Goal: Task Accomplishment & Management: Use online tool/utility

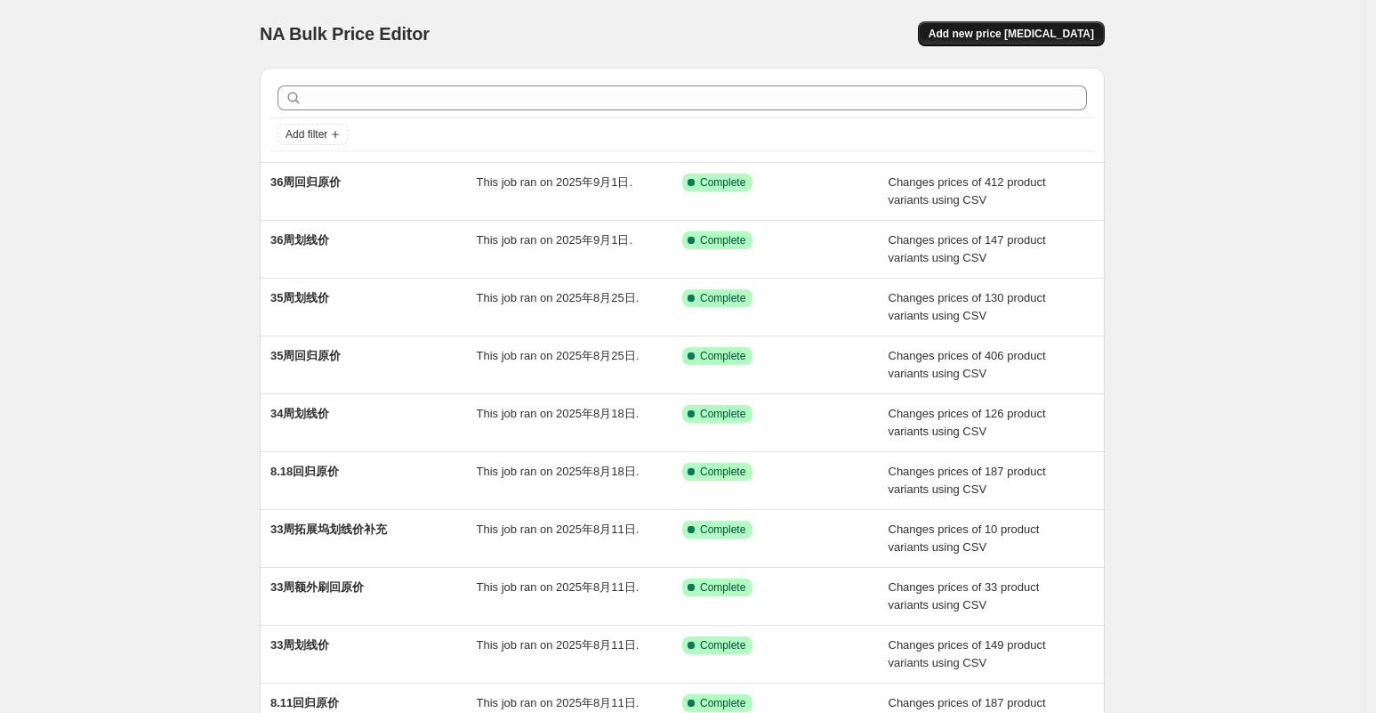
click at [987, 35] on span "Add new price [MEDICAL_DATA]" at bounding box center [1011, 34] width 165 height 14
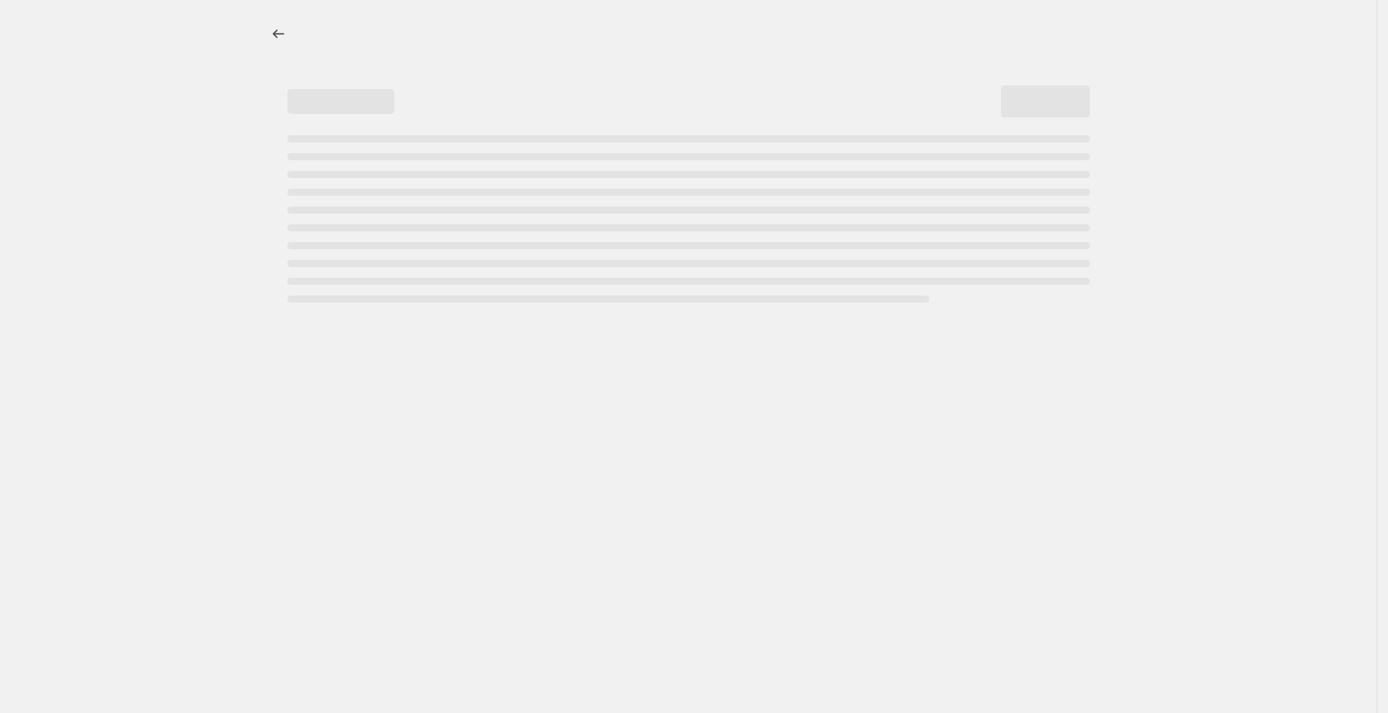
select select "percentage"
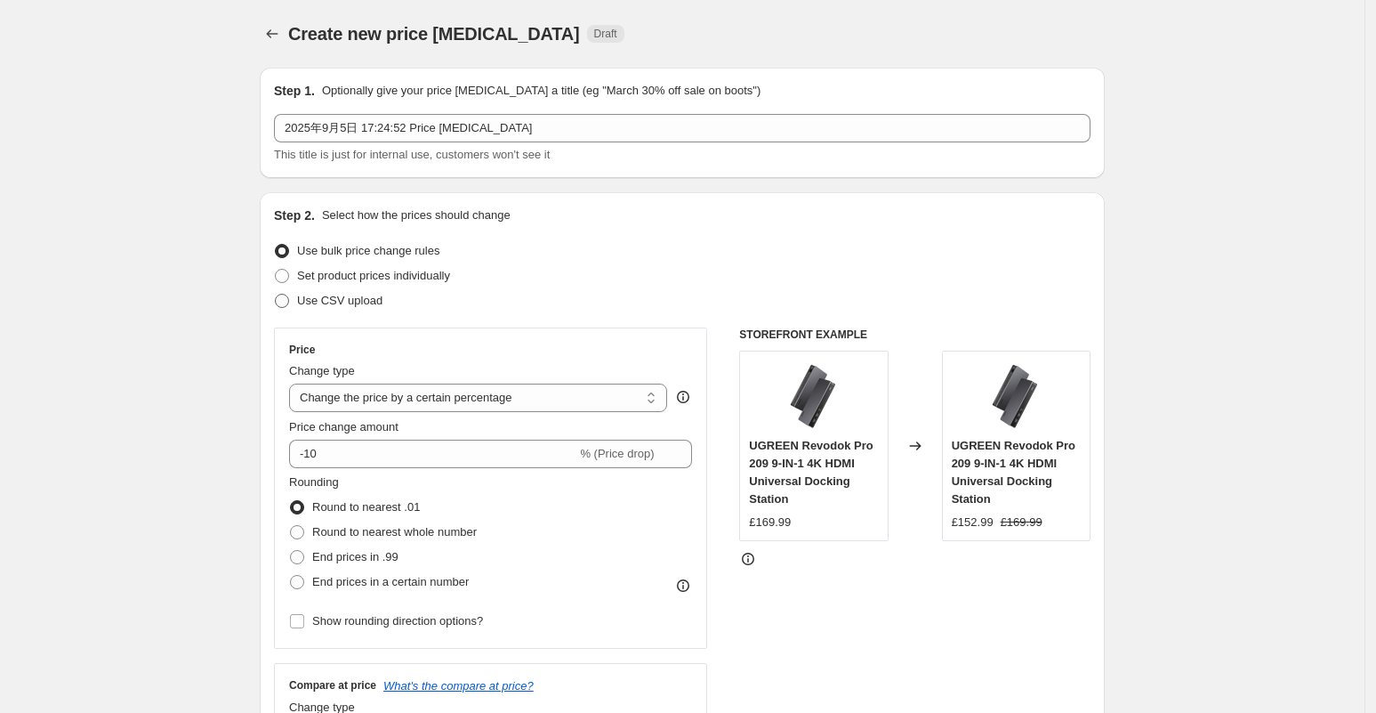
click at [356, 302] on span "Use CSV upload" at bounding box center [339, 300] width 85 height 13
click at [276, 294] on input "Use CSV upload" at bounding box center [275, 294] width 1 height 1
radio input "true"
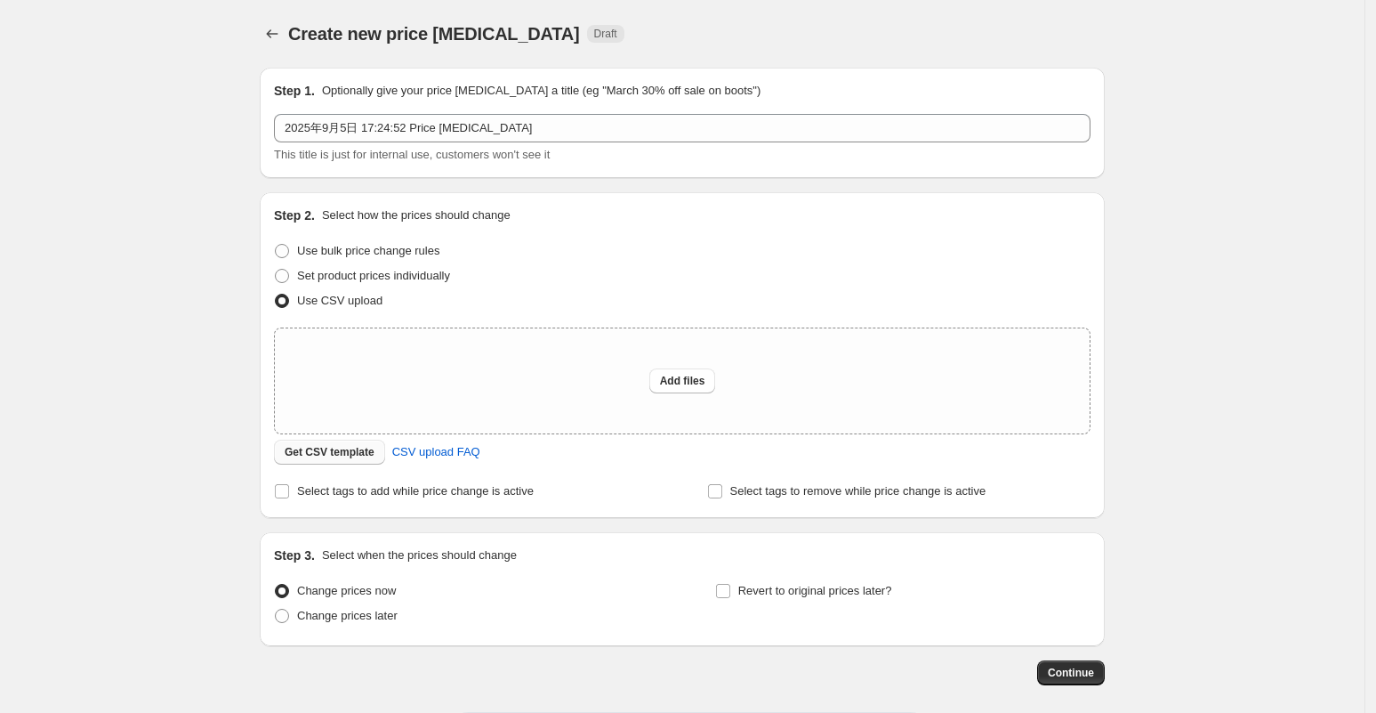
click at [374, 448] on span "Get CSV template" at bounding box center [330, 452] width 90 height 14
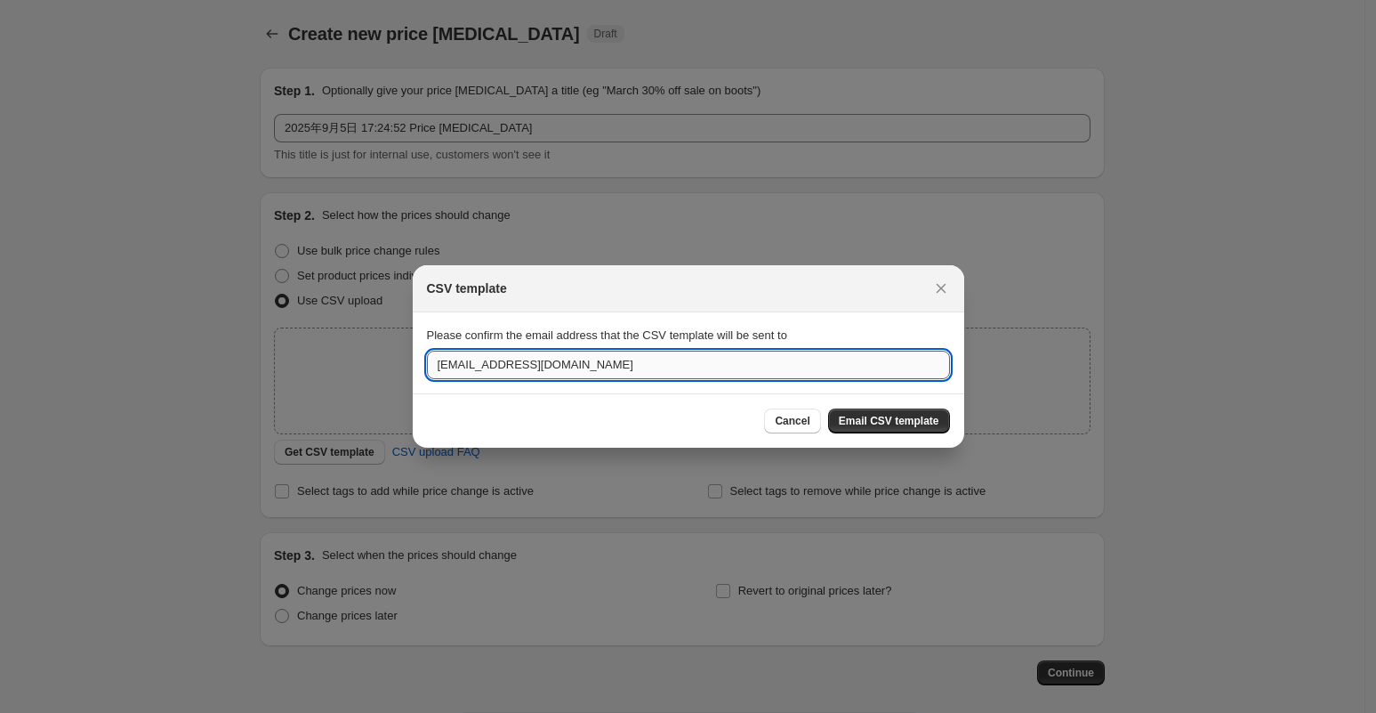
click at [464, 365] on input "[EMAIL_ADDRESS][DOMAIN_NAME]" at bounding box center [688, 365] width 523 height 28
click at [459, 364] on input "[EMAIL_ADDRESS][DOMAIN_NAME]" at bounding box center [688, 365] width 523 height 28
type input "[EMAIL_ADDRESS][DOMAIN_NAME]"
click at [917, 414] on span "Email CSV template" at bounding box center [889, 421] width 101 height 14
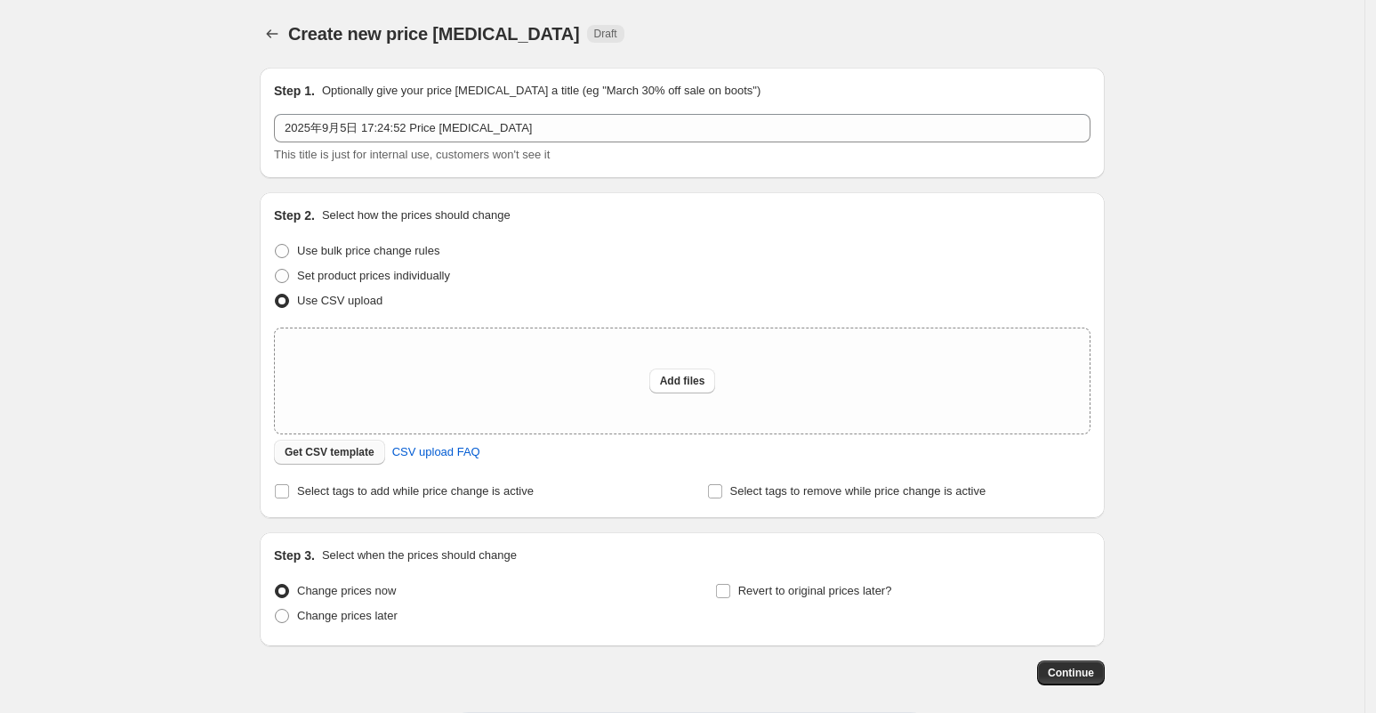
click at [348, 456] on span "Get CSV template" at bounding box center [330, 452] width 90 height 14
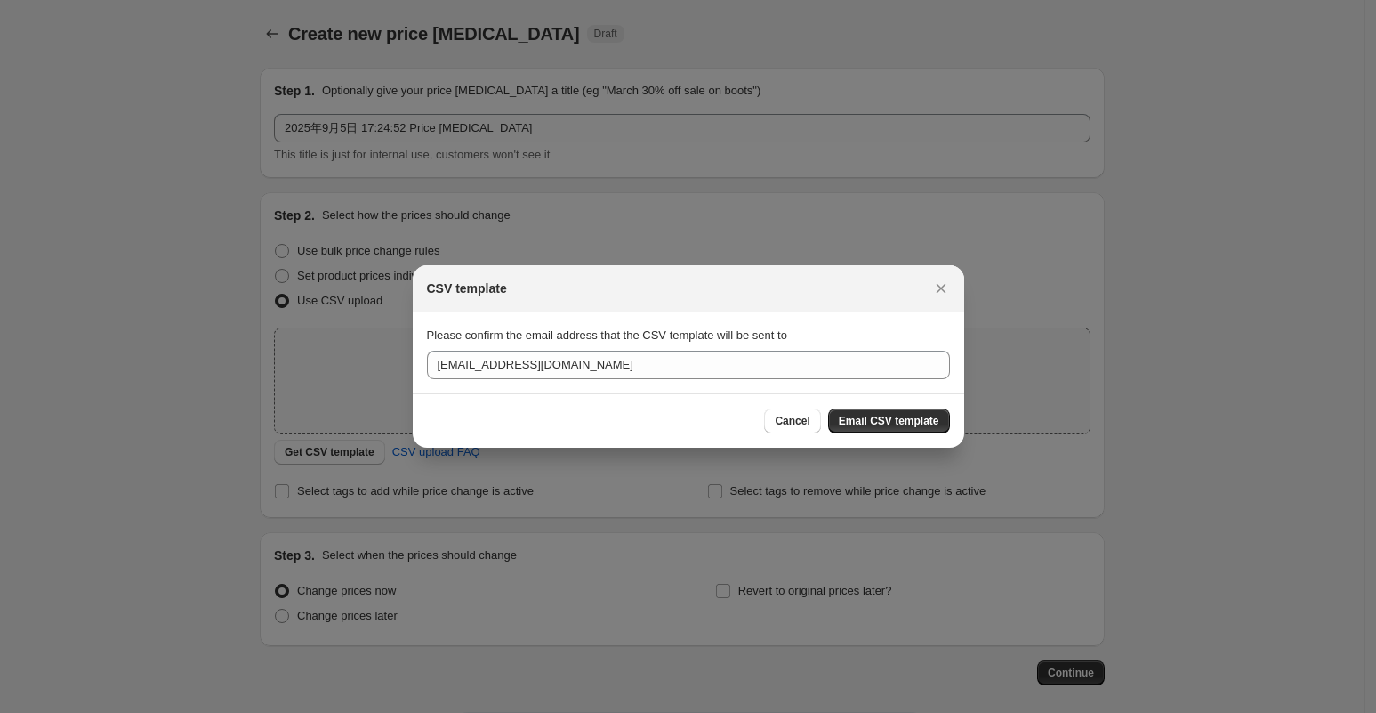
drag, startPoint x: 937, startPoint y: 286, endPoint x: 1012, endPoint y: 381, distance: 121.6
click at [937, 286] on icon "Close" at bounding box center [941, 288] width 18 height 18
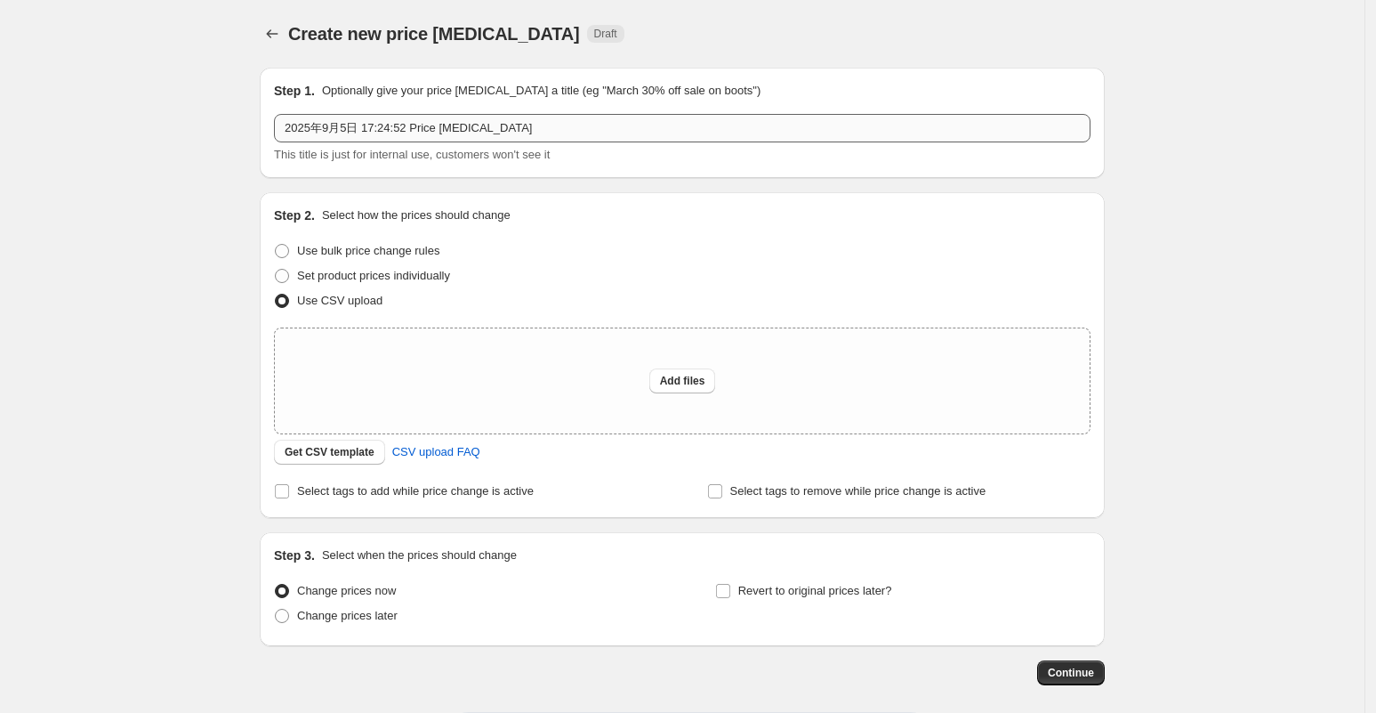
drag, startPoint x: 584, startPoint y: 110, endPoint x: 577, endPoint y: 119, distance: 11.4
click at [577, 119] on div "Step 1. Optionally give your price [MEDICAL_DATA] a title (eg "March 30% off sa…" at bounding box center [682, 123] width 817 height 82
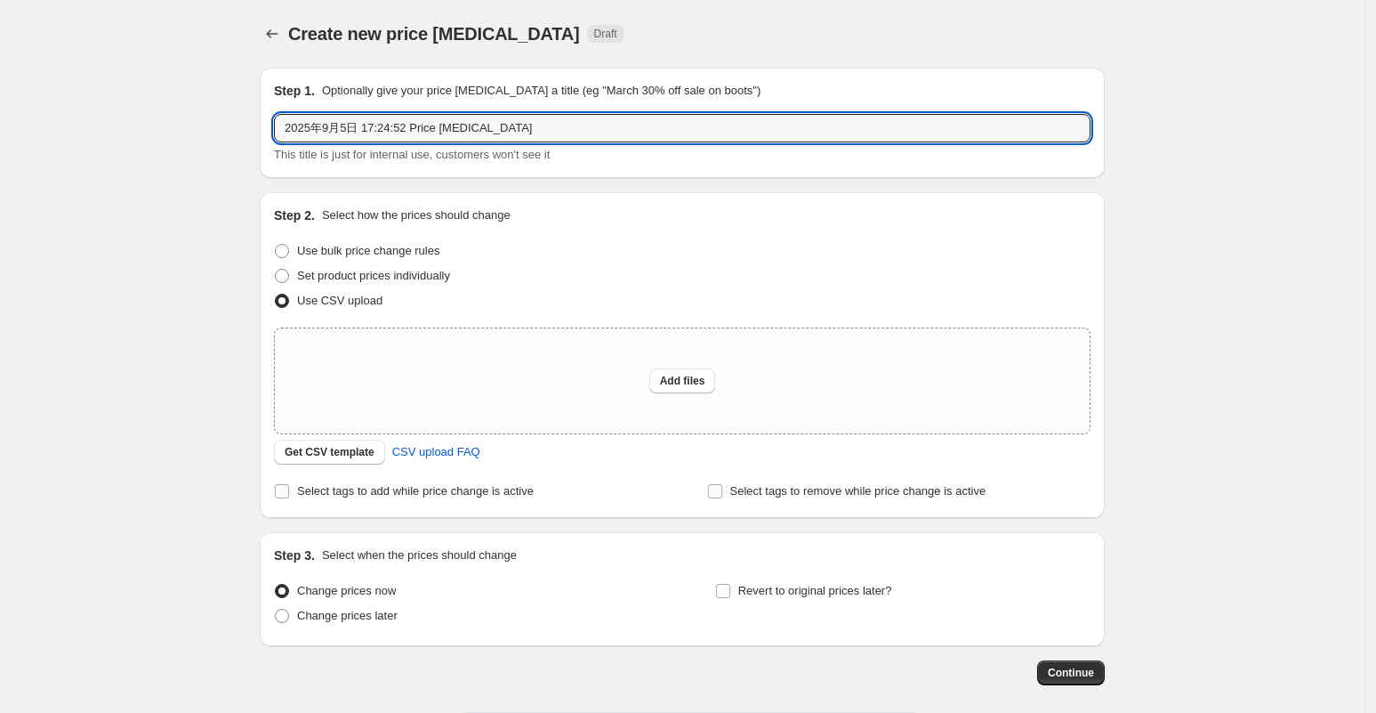
drag, startPoint x: 561, startPoint y: 124, endPoint x: 214, endPoint y: 118, distance: 347.0
click at [214, 118] on div "Create new price [MEDICAL_DATA]. This page is ready Create new price [MEDICAL_D…" at bounding box center [682, 397] width 1365 height 794
type input "37周划线价"
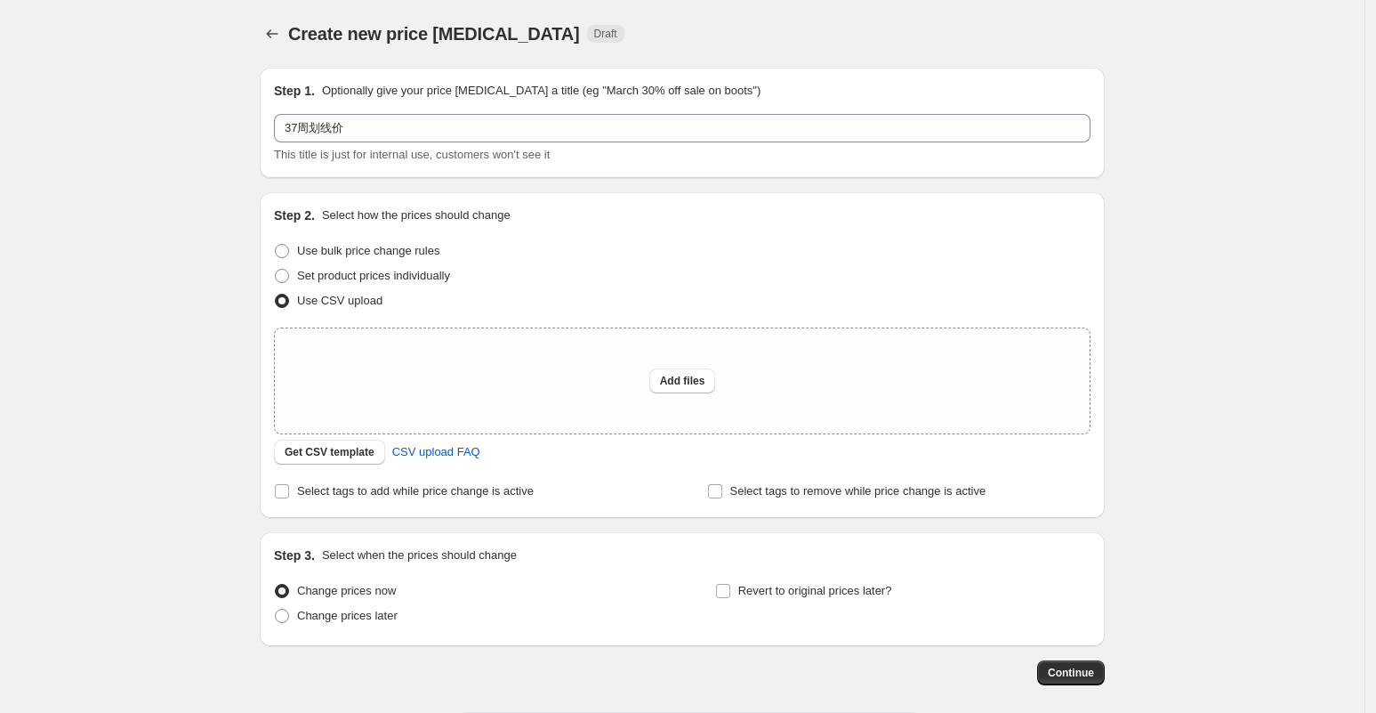
click at [263, 36] on div "Create new price [MEDICAL_DATA]. This page is ready Create new price [MEDICAL_D…" at bounding box center [682, 397] width 888 height 794
click at [275, 31] on icon "Price change jobs" at bounding box center [273, 33] width 12 height 9
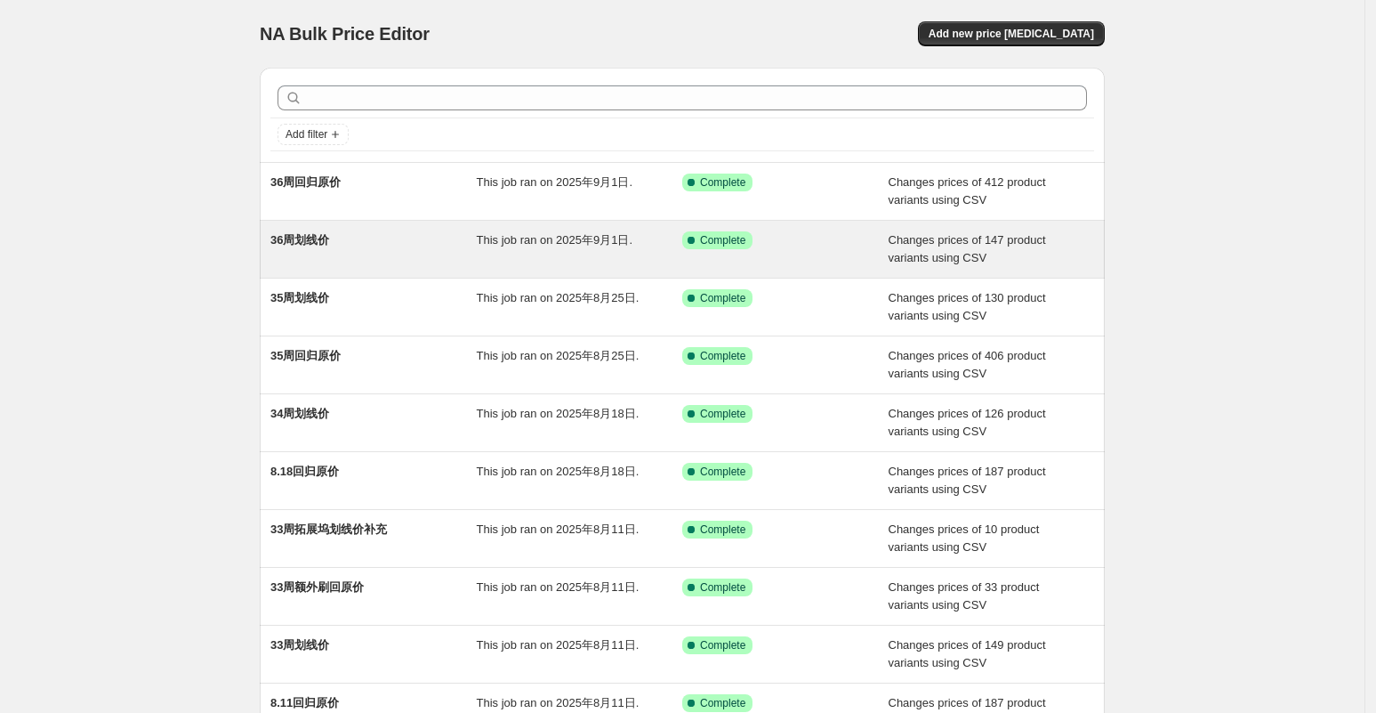
click at [358, 247] on div "36周划线价" at bounding box center [373, 249] width 206 height 36
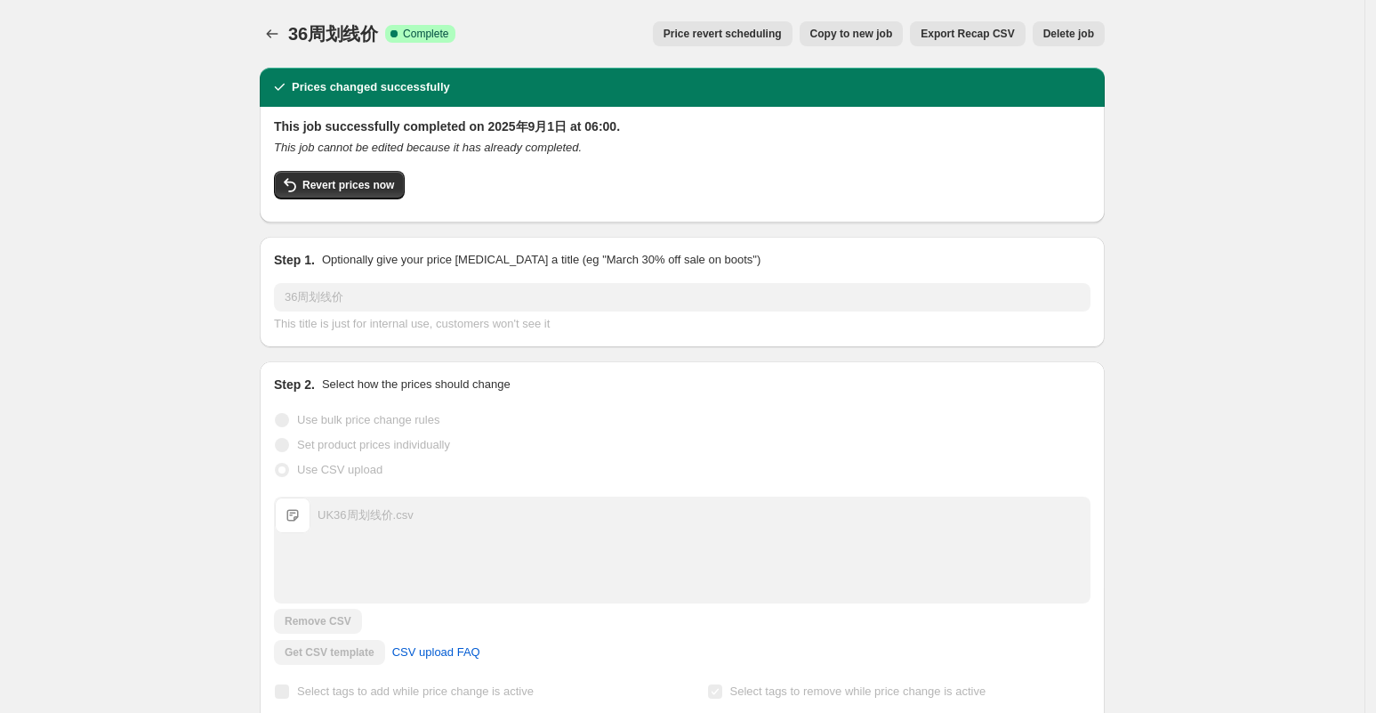
click at [877, 44] on button "Copy to new job" at bounding box center [852, 33] width 104 height 25
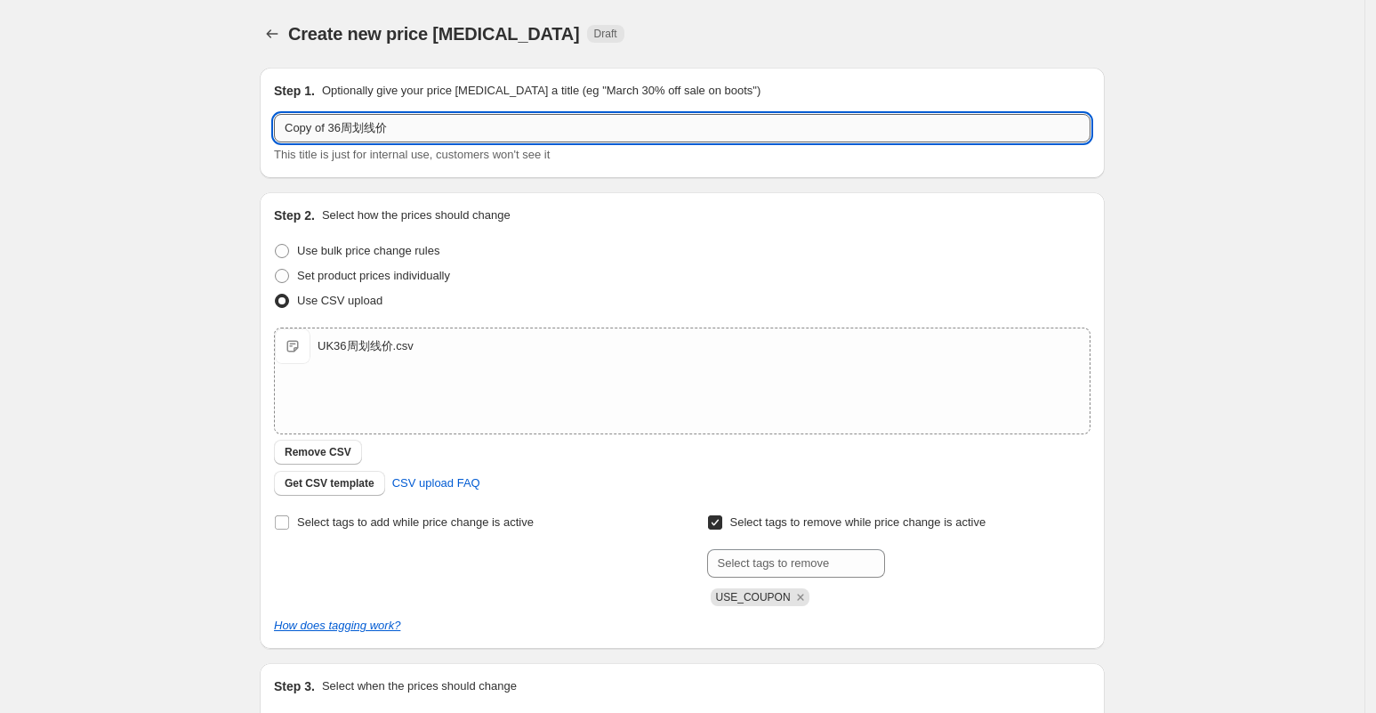
click at [344, 125] on input "Copy of 36周划线价" at bounding box center [682, 128] width 817 height 28
click at [340, 125] on input "Copy of 37周划线价" at bounding box center [682, 128] width 817 height 28
click at [338, 127] on input "Copy of 37周划线价" at bounding box center [682, 128] width 817 height 28
drag, startPoint x: 334, startPoint y: 130, endPoint x: 291, endPoint y: 134, distance: 42.9
click at [291, 134] on input "Copy of 37周划线价" at bounding box center [682, 128] width 817 height 28
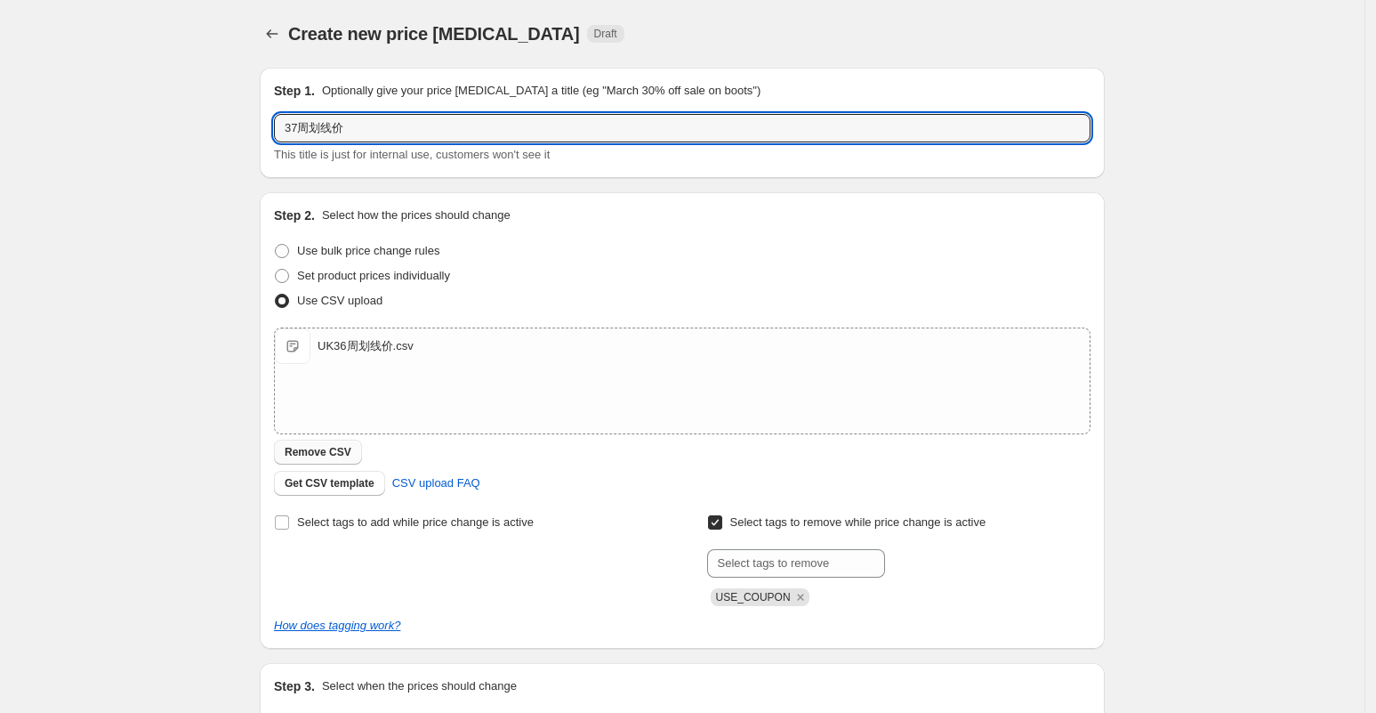
type input "37周划线价"
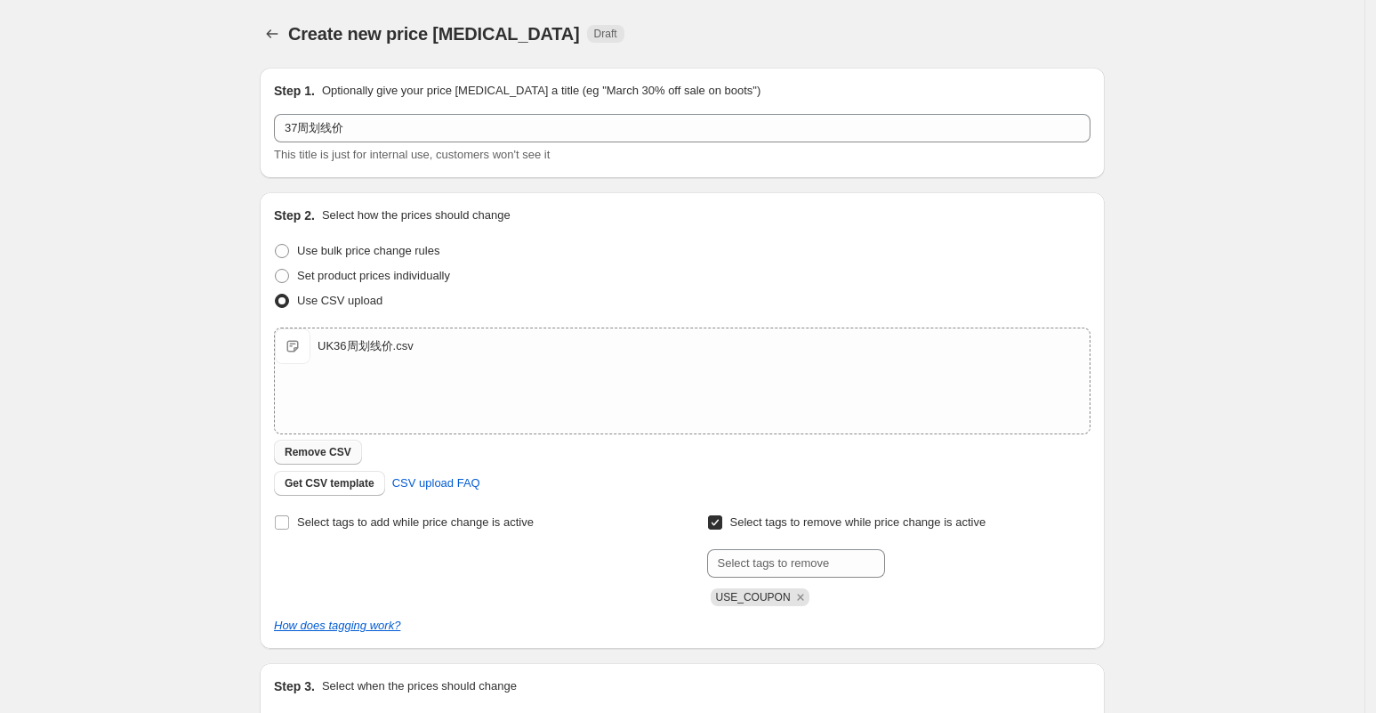
click at [335, 456] on span "Remove CSV" at bounding box center [318, 452] width 67 height 14
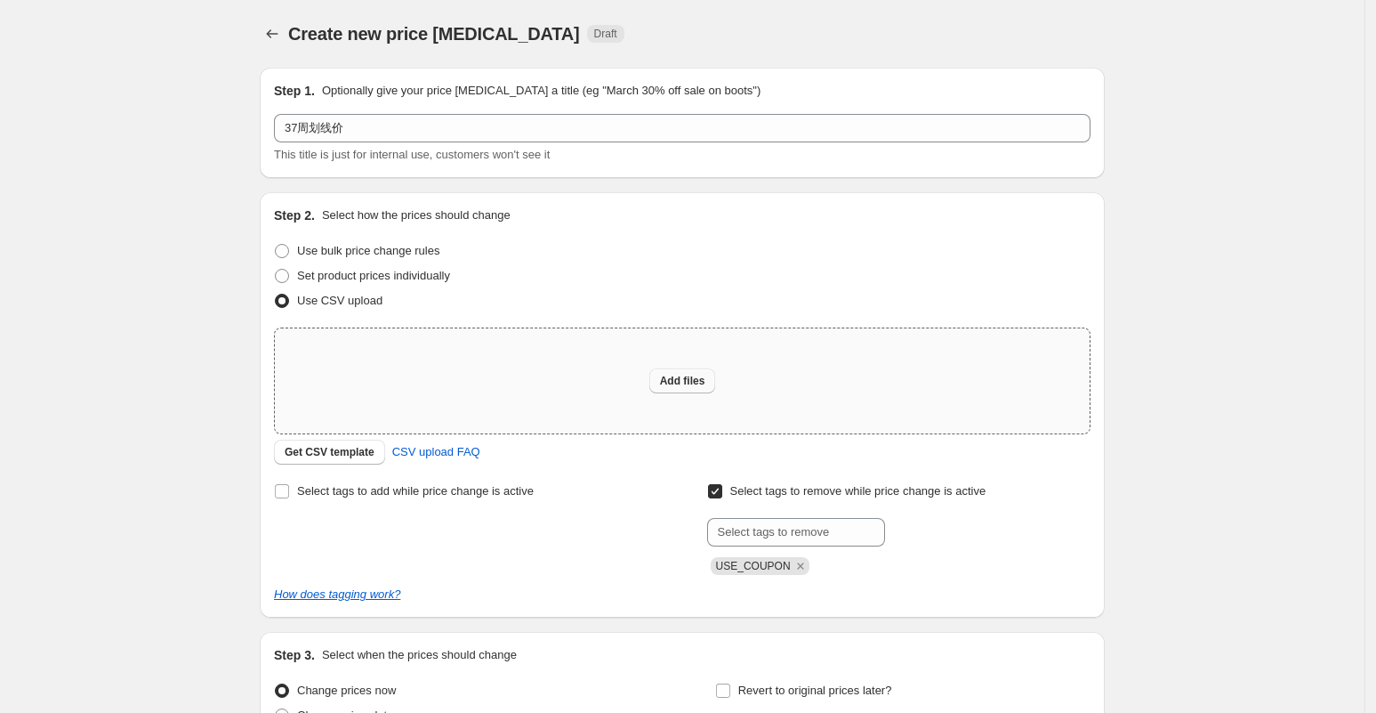
click at [676, 374] on span "Add files" at bounding box center [682, 381] width 45 height 14
type input "C:\fakepath\UK37周划线价.csv"
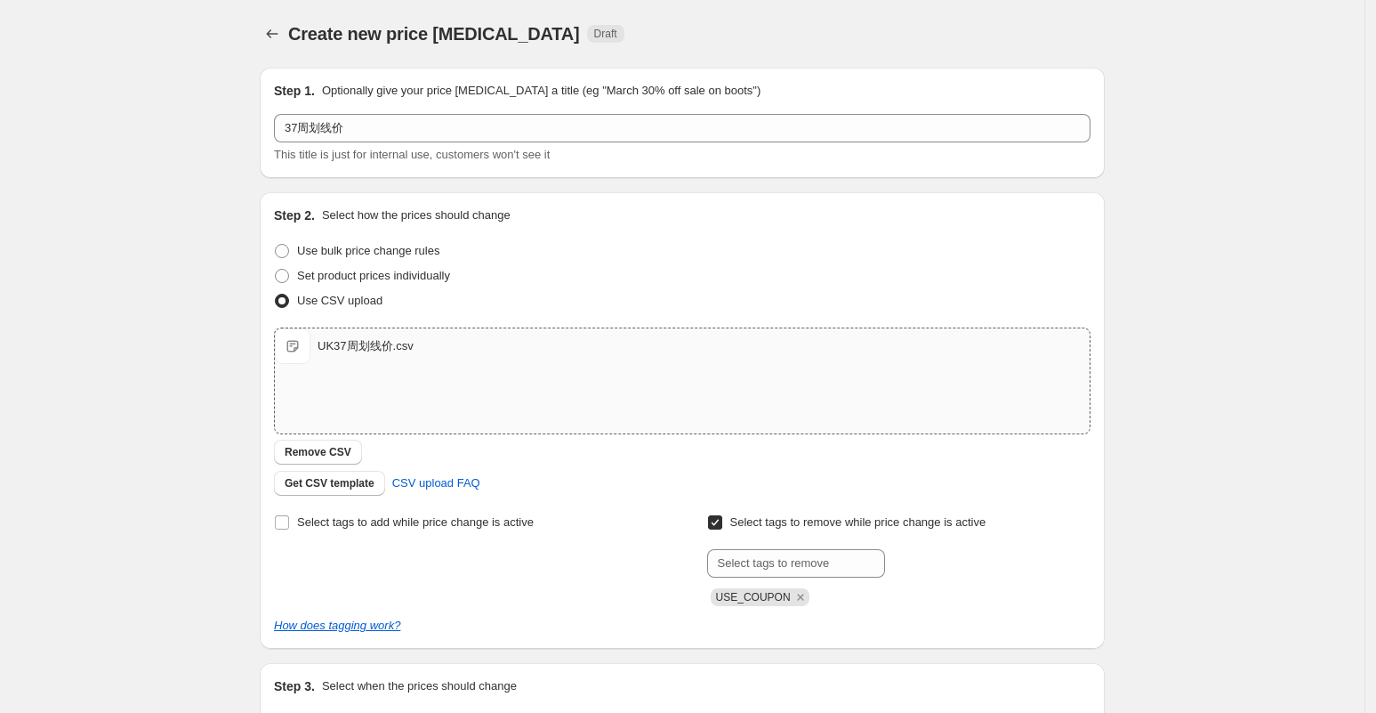
scroll to position [111, 0]
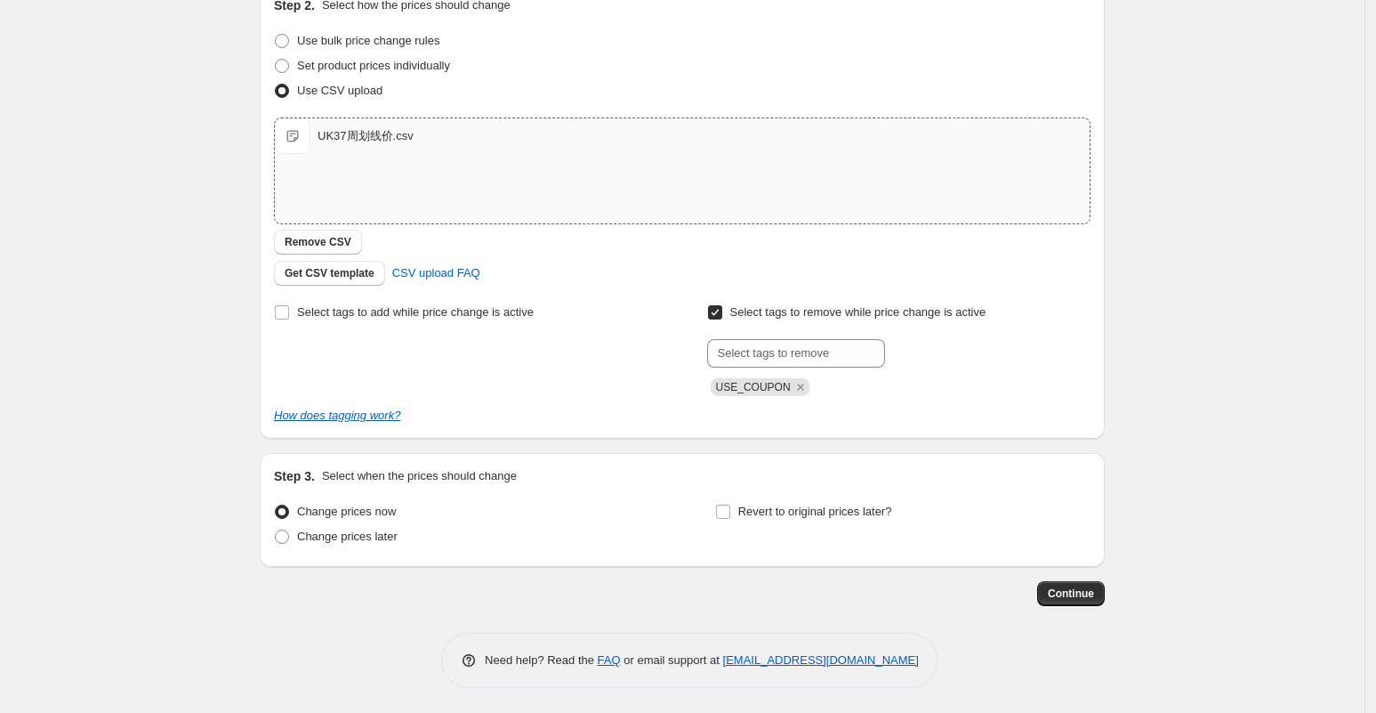
drag, startPoint x: 366, startPoint y: 538, endPoint x: 396, endPoint y: 548, distance: 31.8
click at [366, 538] on span "Change prices later" at bounding box center [347, 535] width 101 height 13
click at [276, 530] on input "Change prices later" at bounding box center [275, 529] width 1 height 1
radio input "true"
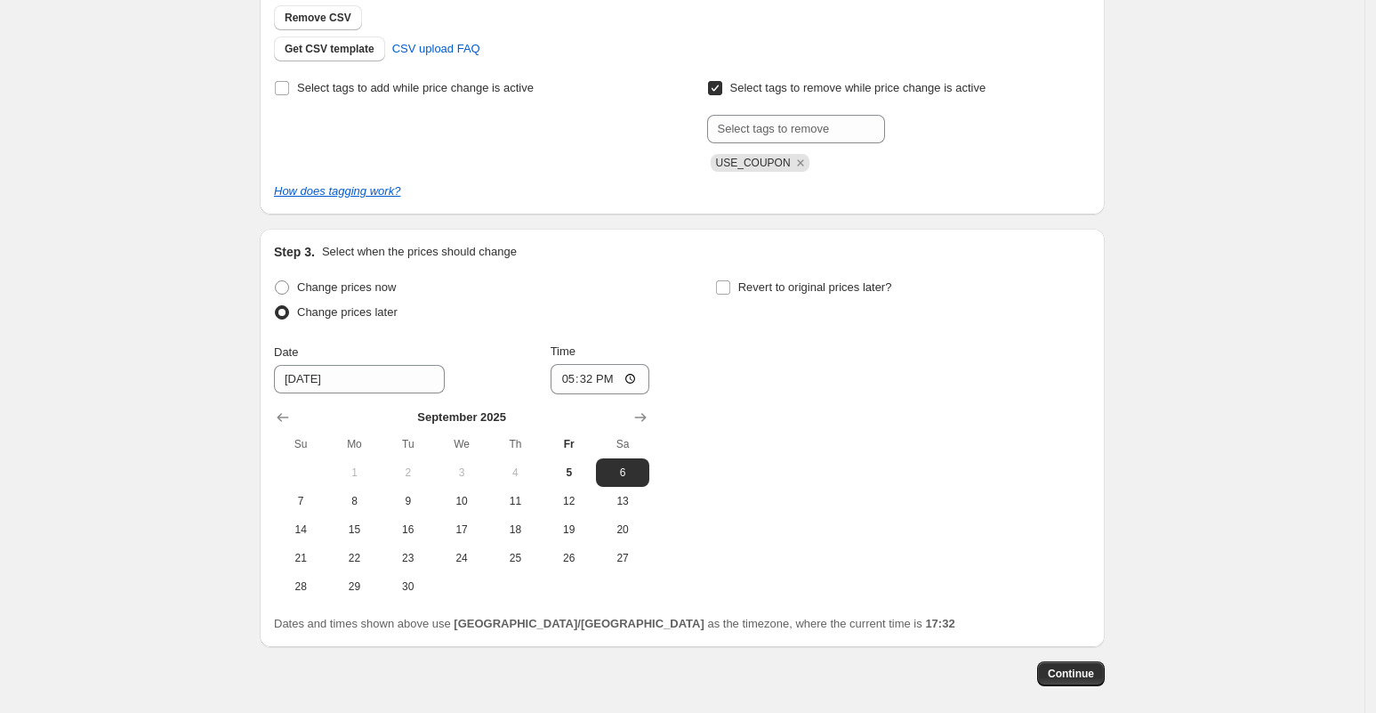
scroll to position [514, 0]
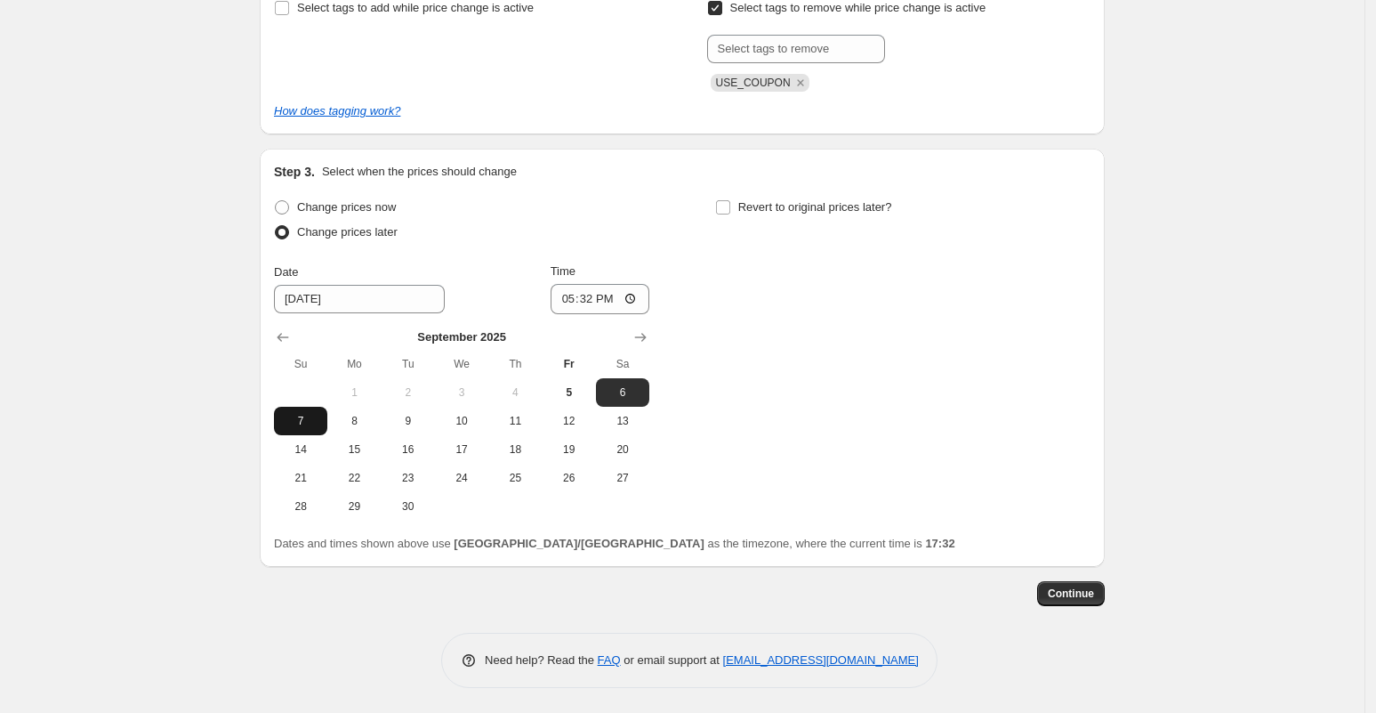
click at [313, 411] on button "7" at bounding box center [300, 421] width 53 height 28
click at [353, 419] on span "8" at bounding box center [354, 421] width 39 height 14
type input "[DATE]"
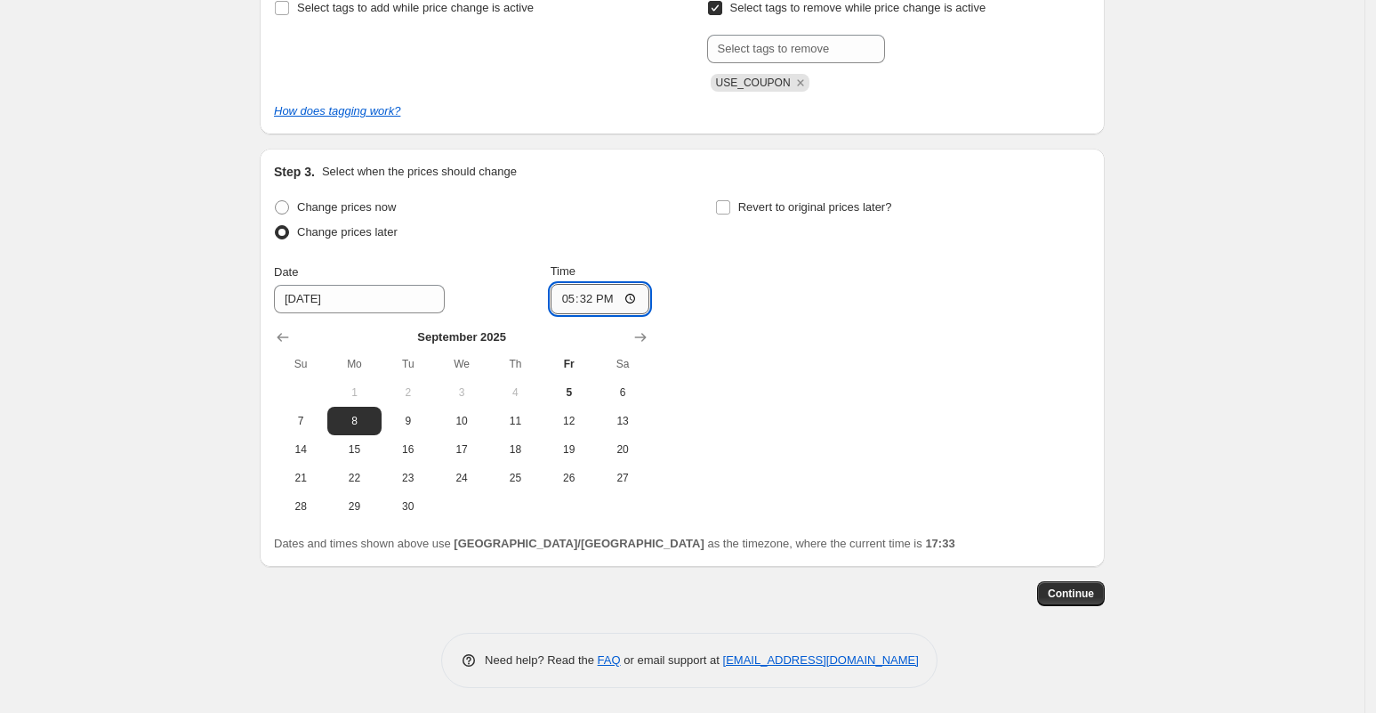
click at [630, 303] on input "17:32" at bounding box center [601, 299] width 100 height 30
type input "06:05"
click at [864, 367] on div "Change prices now Change prices later Date [DATE] Time 06:[DATE] Mo Tu We Th Fr…" at bounding box center [682, 358] width 817 height 326
click at [1077, 595] on span "Continue" at bounding box center [1071, 593] width 46 height 14
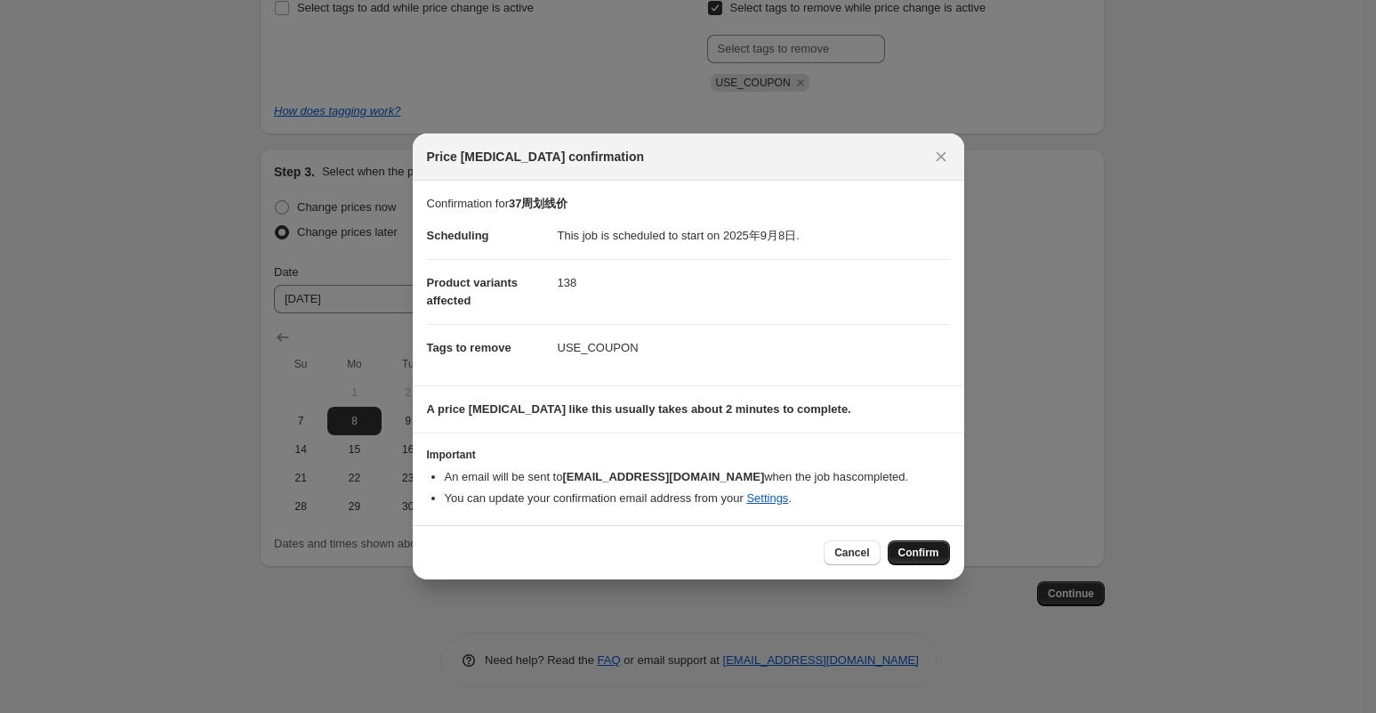
click at [916, 553] on span "Confirm" at bounding box center [919, 552] width 41 height 14
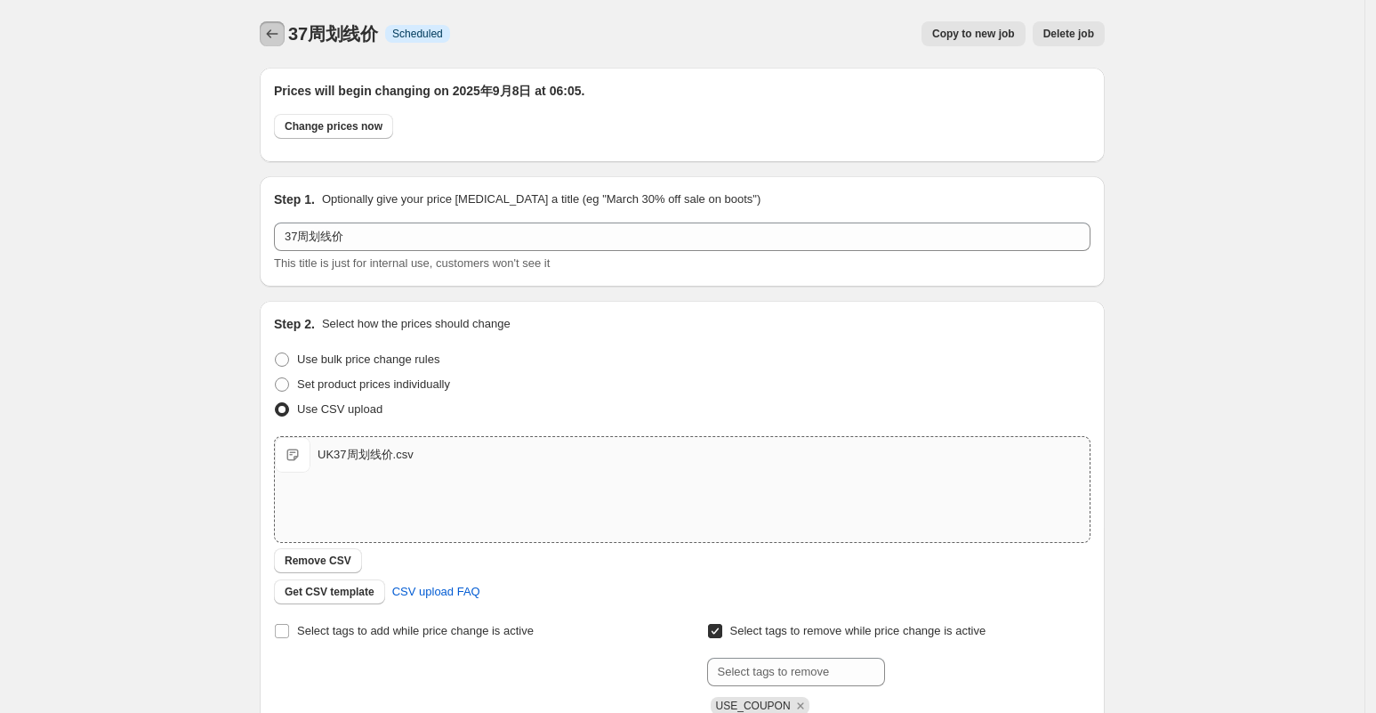
click at [281, 32] on icon "Price change jobs" at bounding box center [272, 34] width 18 height 18
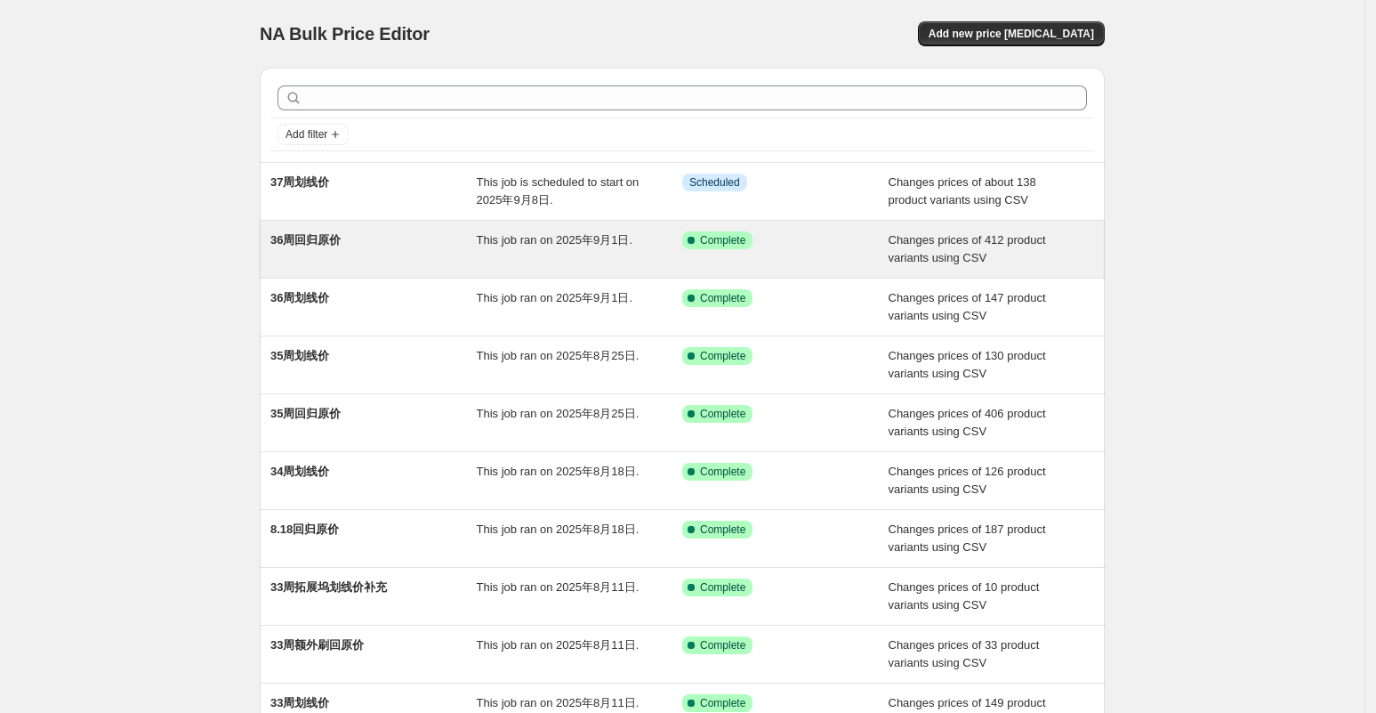
click at [382, 262] on div "36周回归原价" at bounding box center [373, 249] width 206 height 36
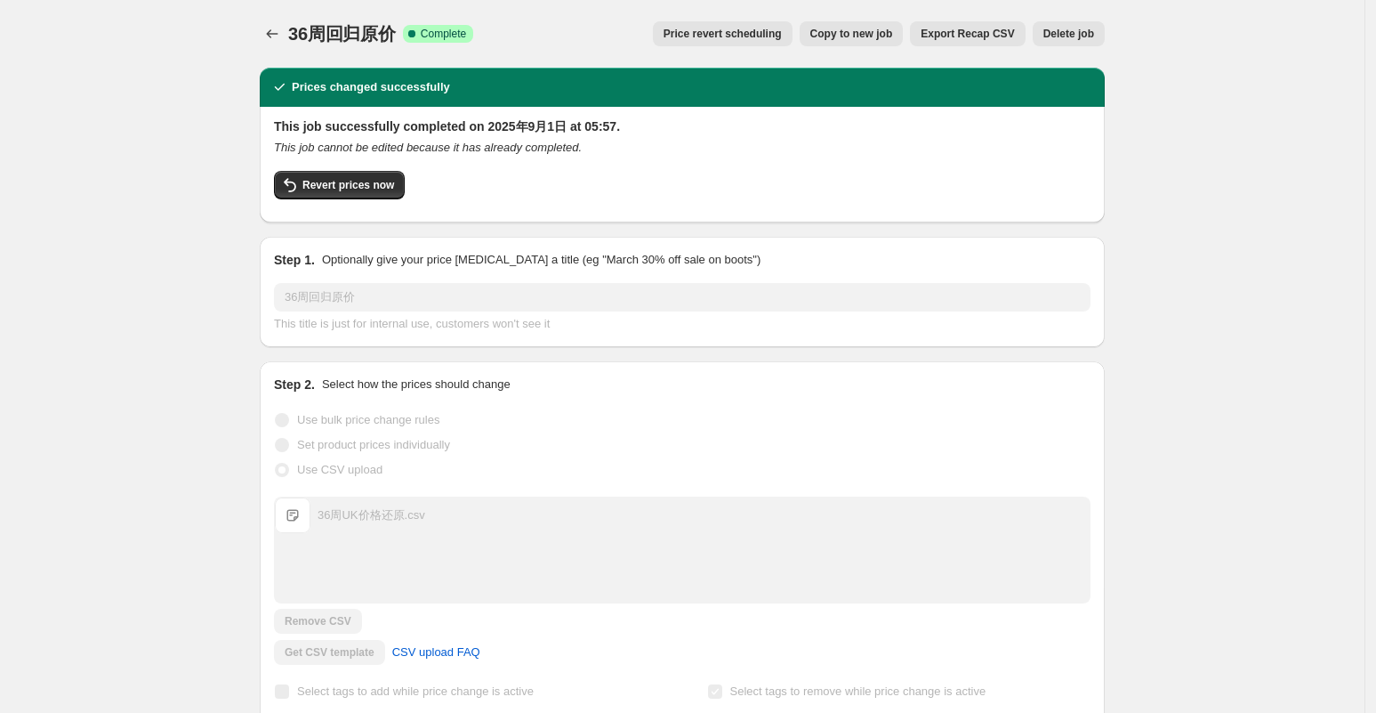
click at [827, 34] on button "Copy to new job" at bounding box center [852, 33] width 104 height 25
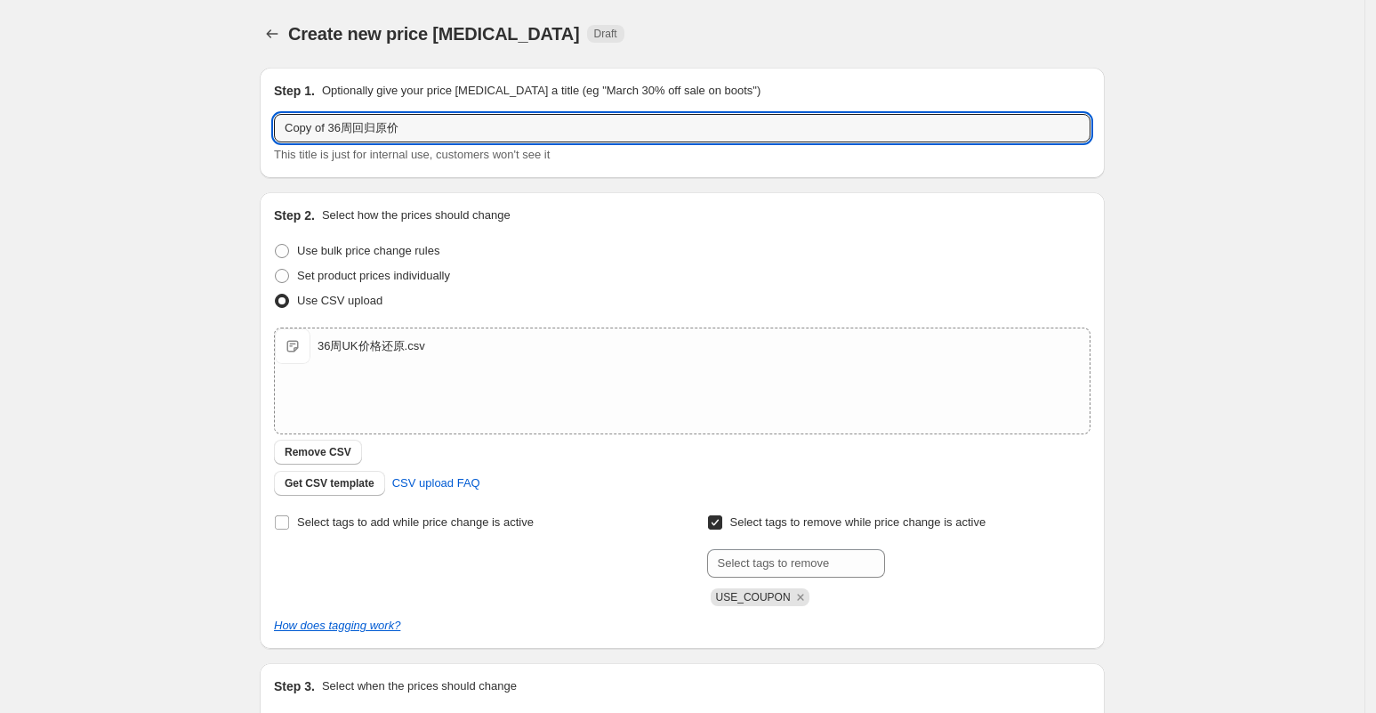
drag, startPoint x: 345, startPoint y: 124, endPoint x: 214, endPoint y: 134, distance: 132.1
click at [214, 134] on div "Create new price [MEDICAL_DATA]. This page is ready Create new price [MEDICAL_D…" at bounding box center [682, 462] width 1365 height 924
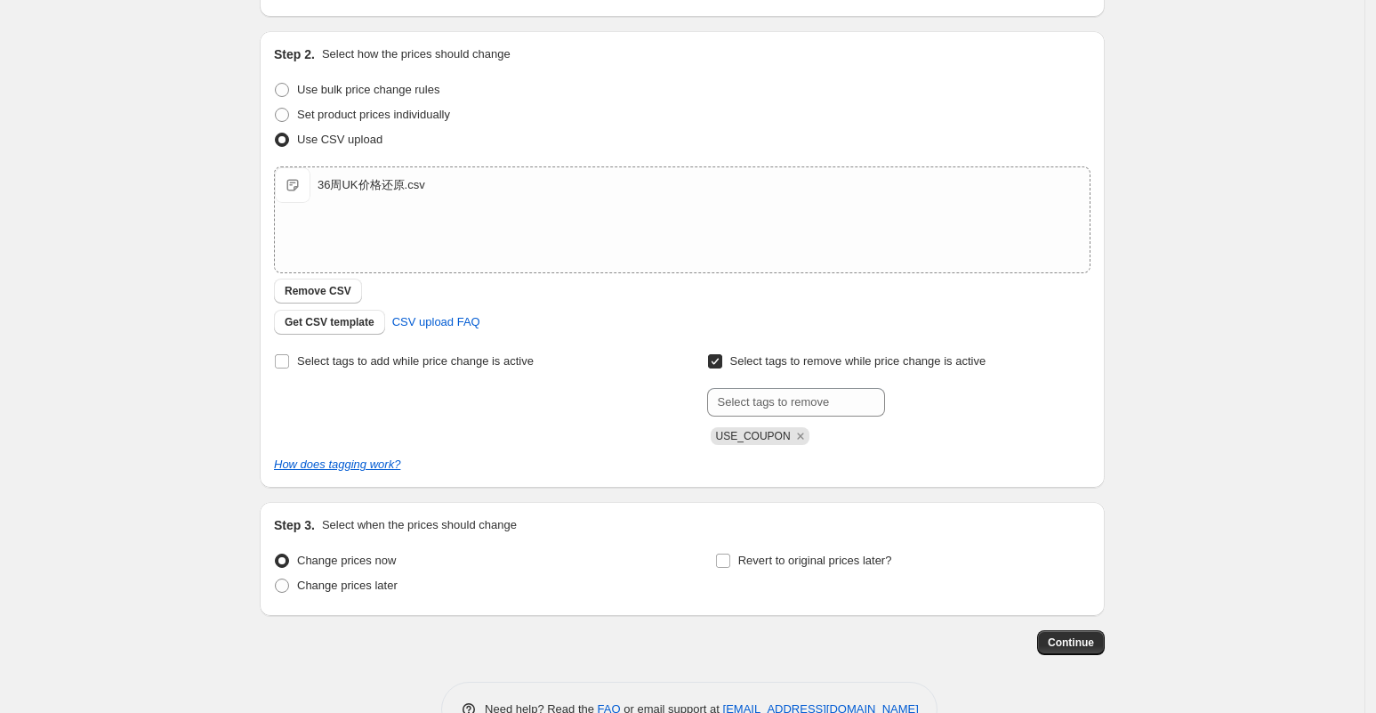
scroll to position [210, 0]
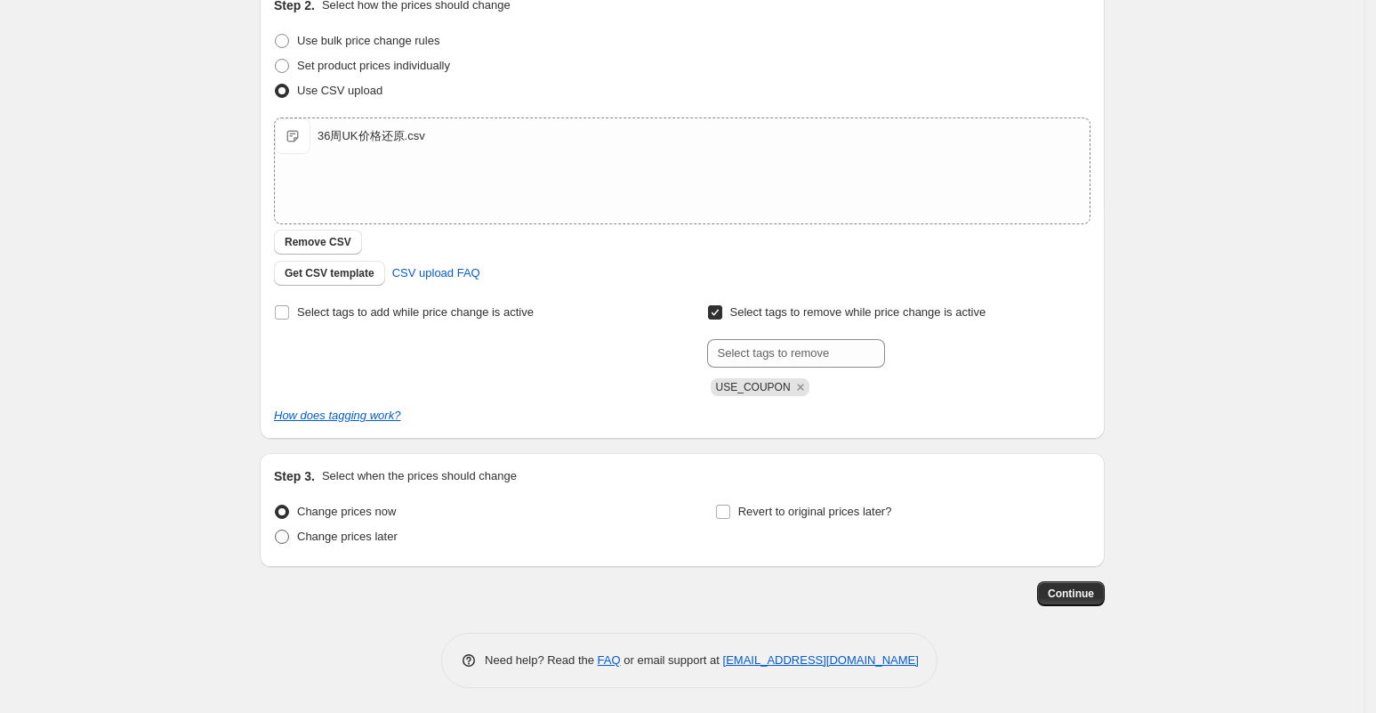
type input "37周回归原价"
click at [374, 539] on span "Change prices later" at bounding box center [347, 535] width 101 height 13
click at [276, 530] on input "Change prices later" at bounding box center [275, 529] width 1 height 1
radio input "true"
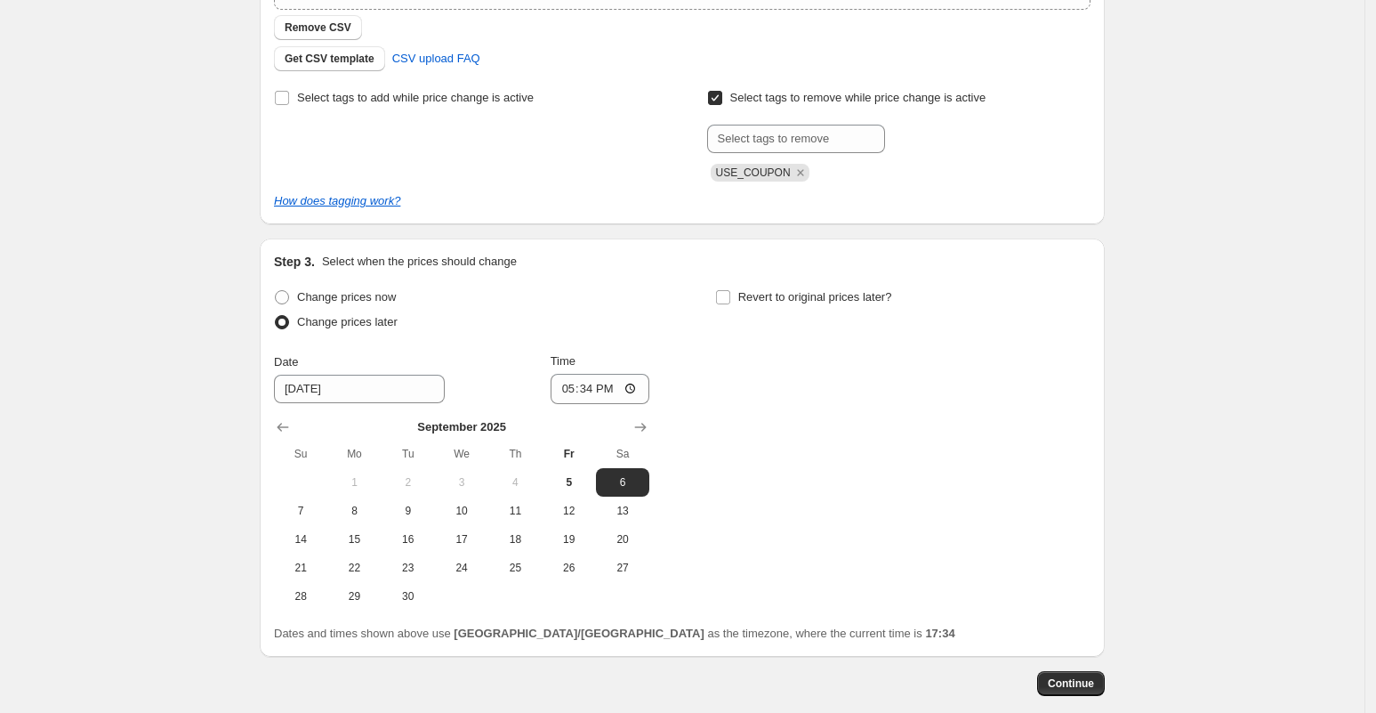
scroll to position [514, 0]
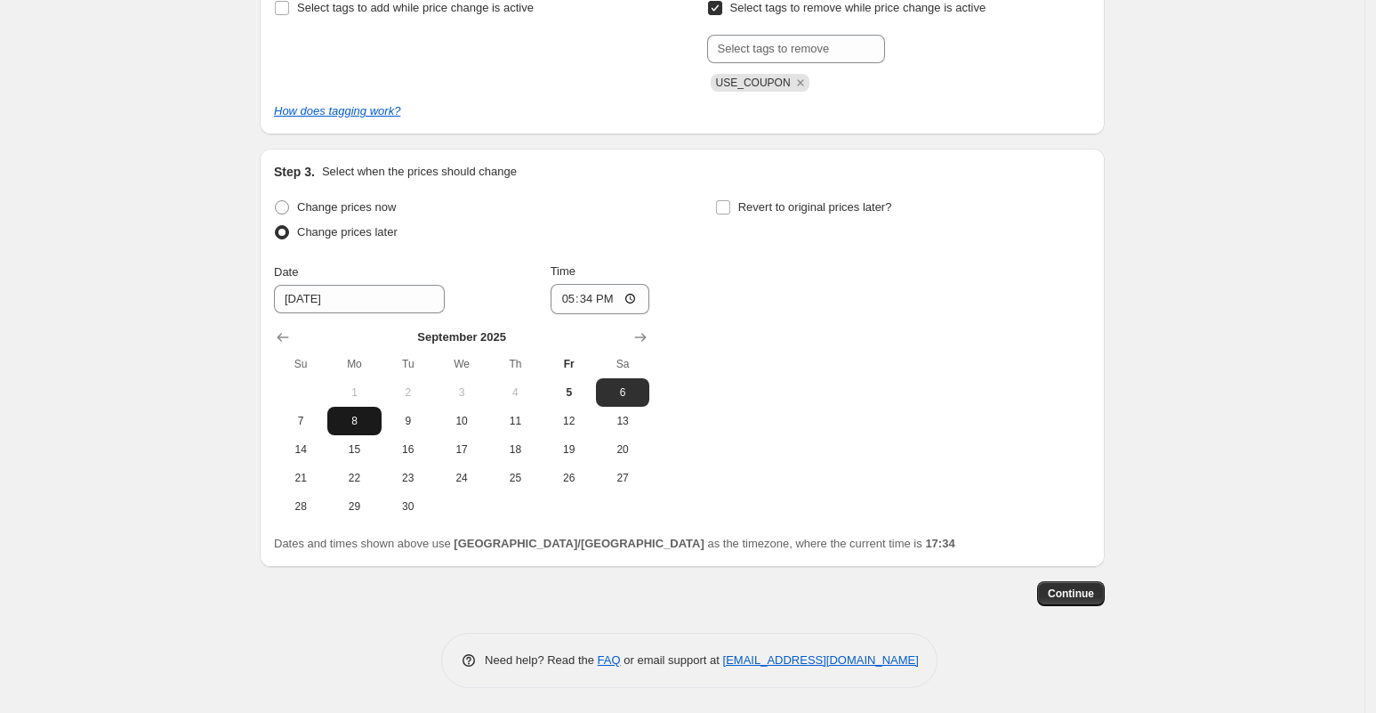
click at [358, 426] on button "8" at bounding box center [353, 421] width 53 height 28
type input "[DATE]"
click at [627, 301] on input "17:34" at bounding box center [601, 299] width 100 height 30
type input "05:59"
click at [811, 465] on div "Change prices now Change prices later Date [DATE] Time 05:59 [DATE] Su Mo Tu We…" at bounding box center [682, 358] width 817 height 326
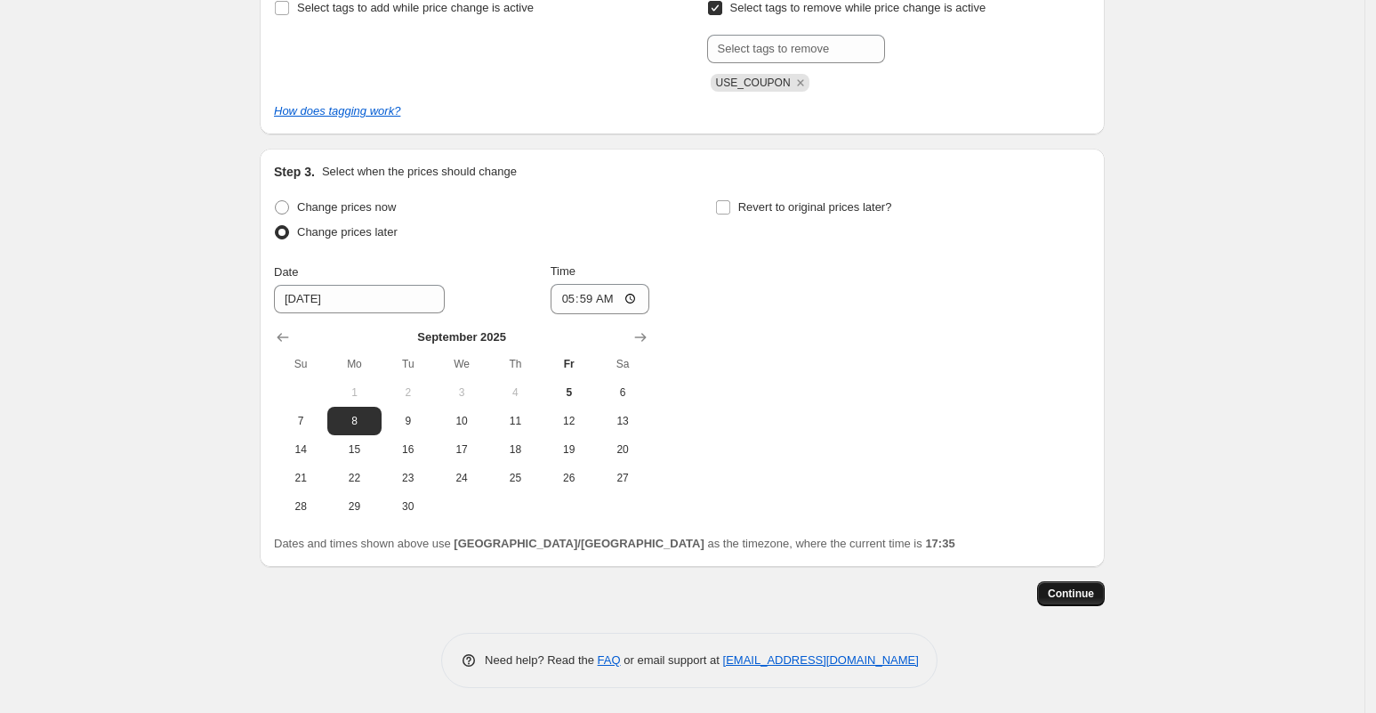
click at [1090, 596] on span "Continue" at bounding box center [1071, 593] width 46 height 14
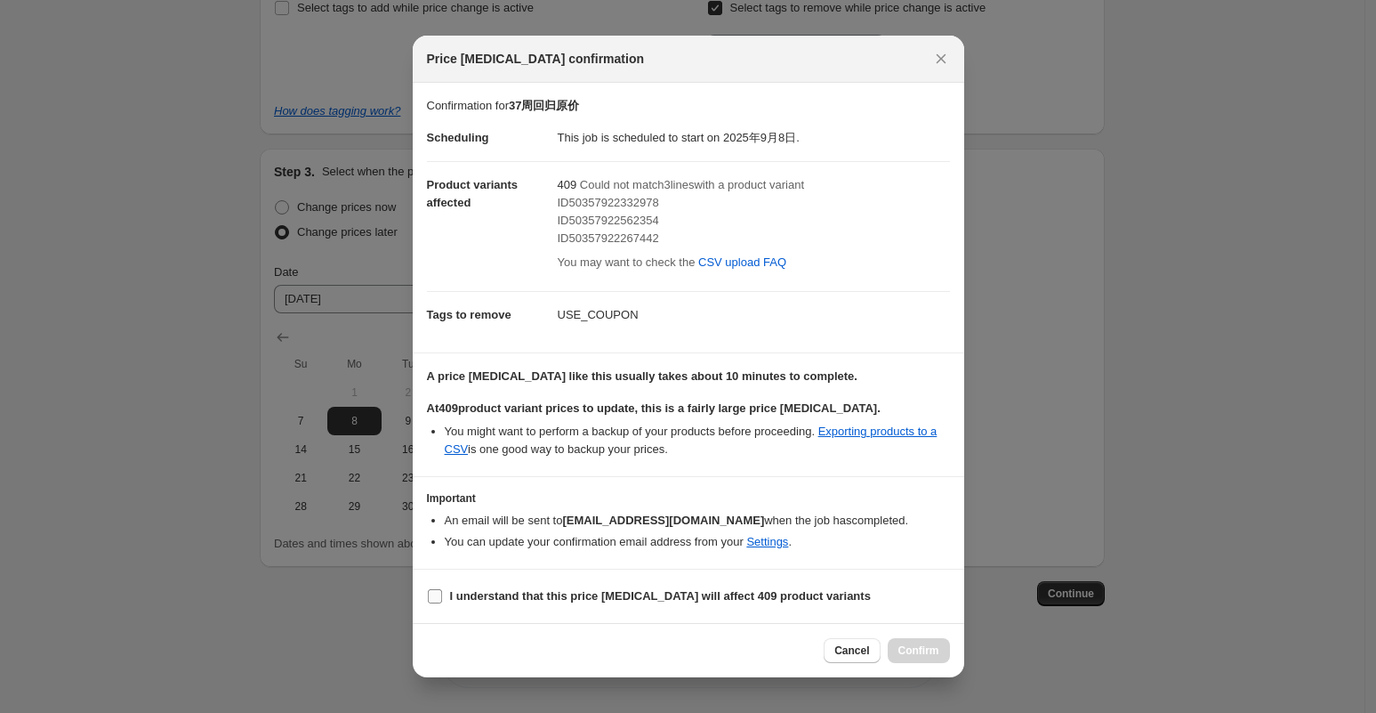
drag, startPoint x: 464, startPoint y: 585, endPoint x: 494, endPoint y: 591, distance: 30.0
click at [464, 585] on label "I understand that this price [MEDICAL_DATA] will affect 409 product variants" at bounding box center [649, 596] width 444 height 25
click at [442, 589] on input "I understand that this price [MEDICAL_DATA] will affect 409 product variants" at bounding box center [435, 596] width 14 height 14
checkbox input "true"
click at [937, 652] on span "Confirm" at bounding box center [919, 650] width 41 height 14
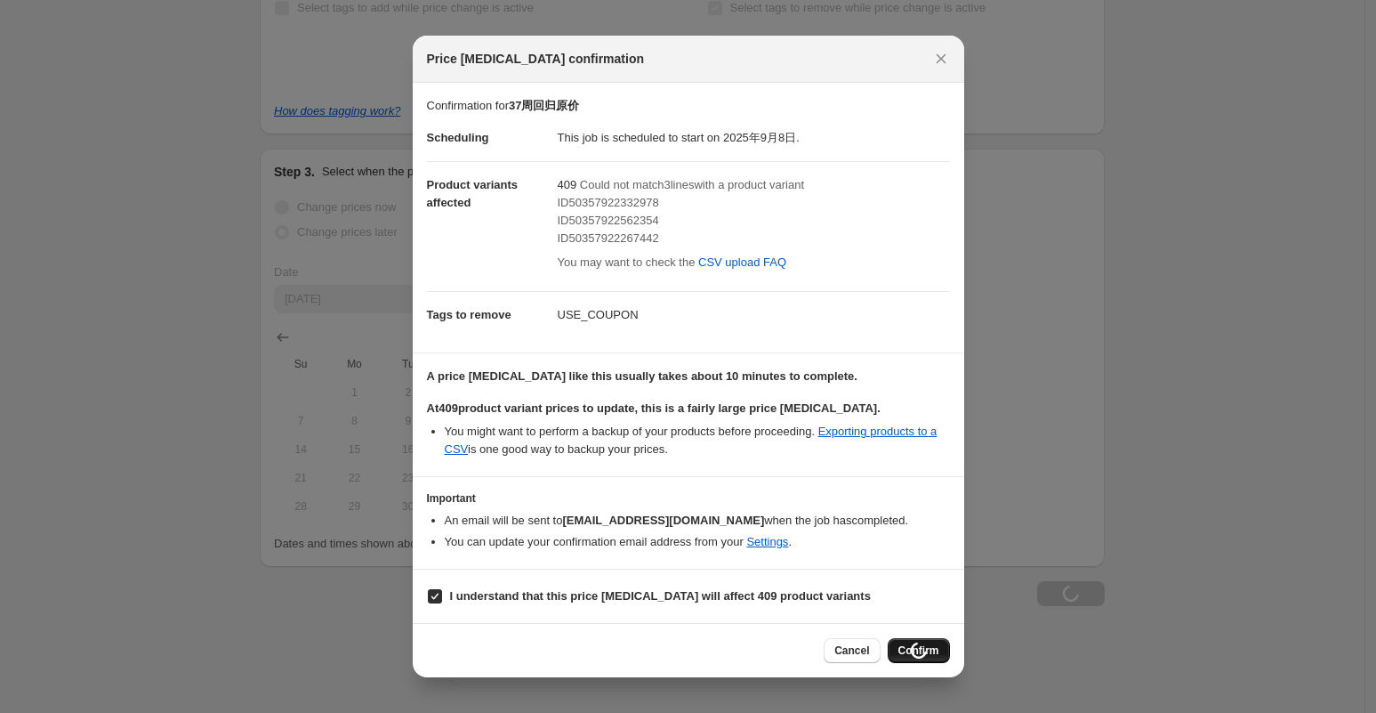
scroll to position [514, 0]
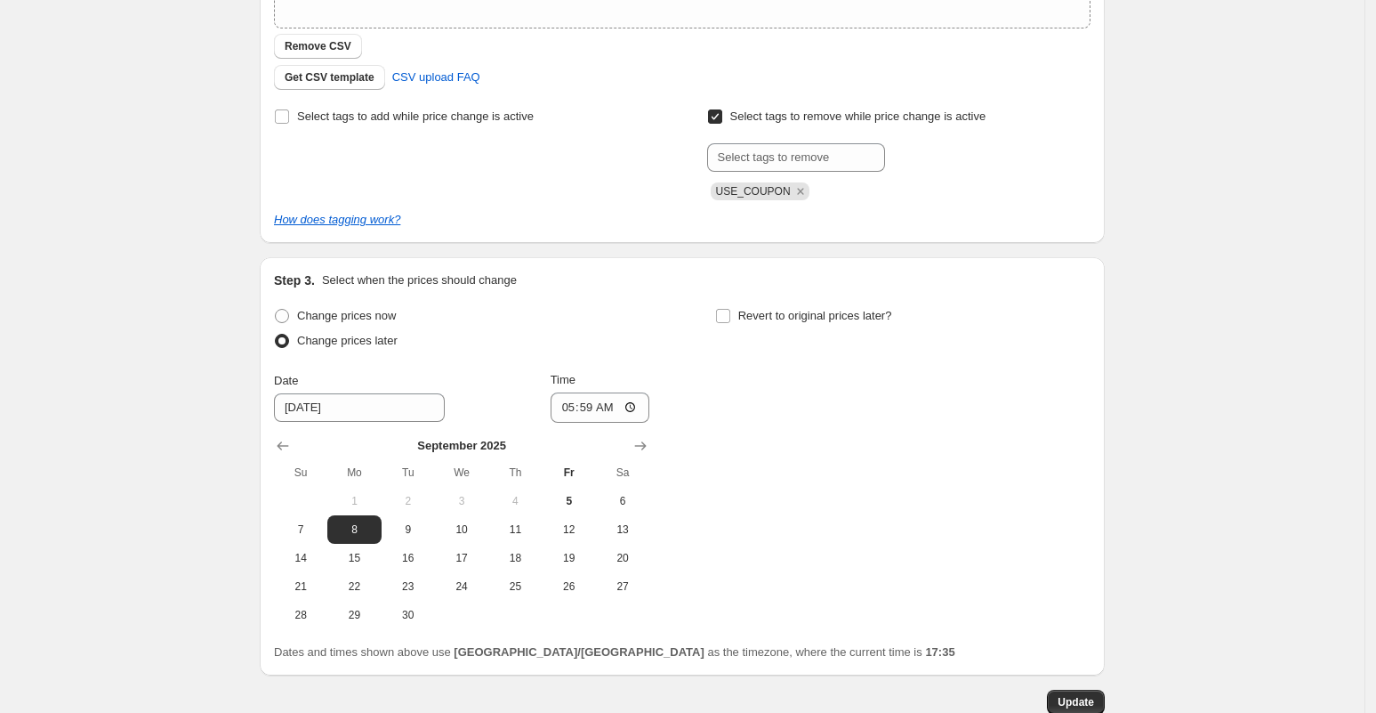
click at [1184, 281] on div "37周回归原价. This page is ready 37周回归原价 Info Scheduled Copy to new job Delete job M…" at bounding box center [682, 154] width 1365 height 1337
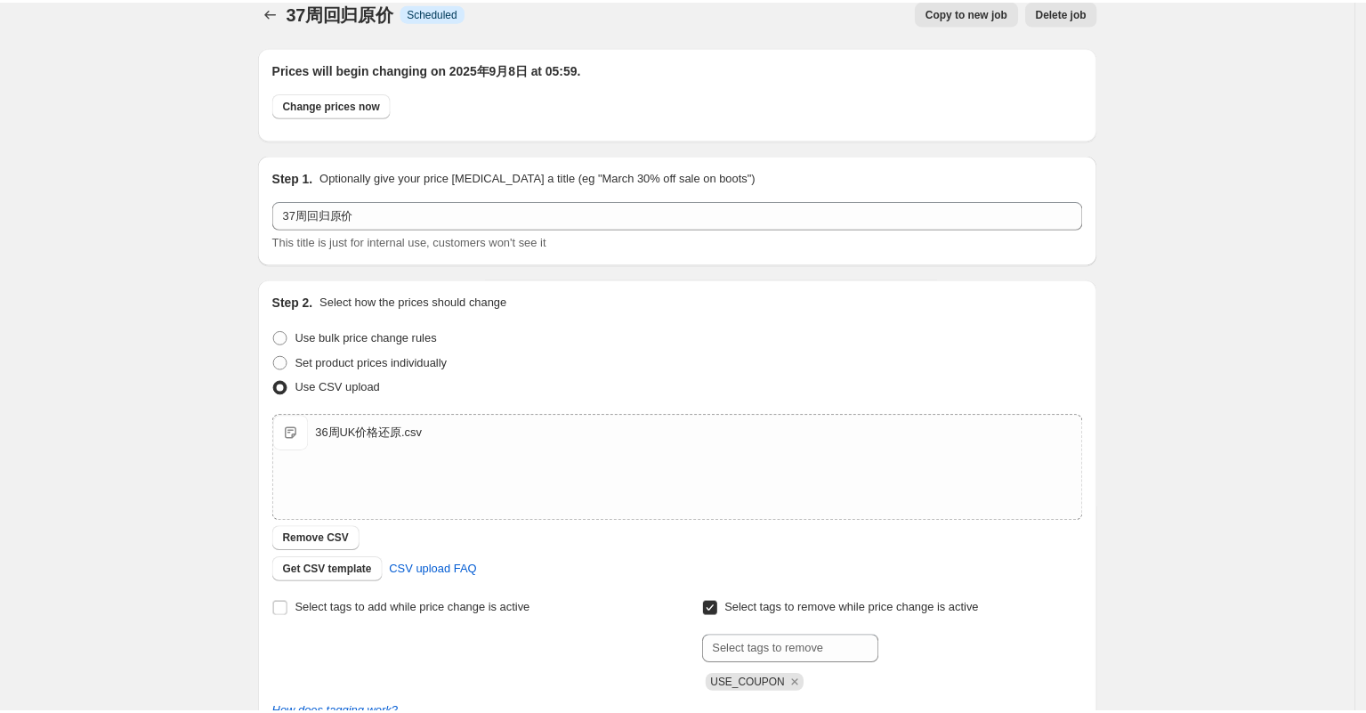
scroll to position [0, 0]
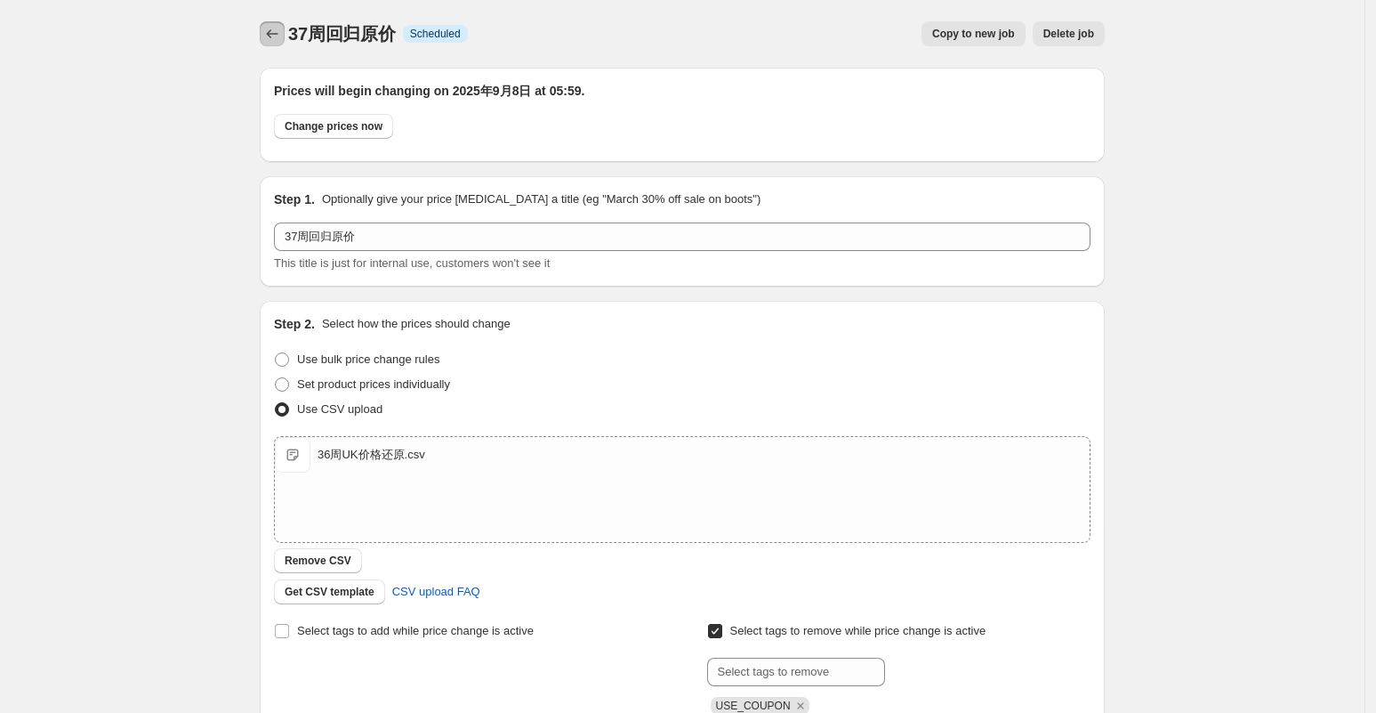
click at [279, 27] on icon "Price change jobs" at bounding box center [272, 34] width 18 height 18
